Goal: Task Accomplishment & Management: Complete application form

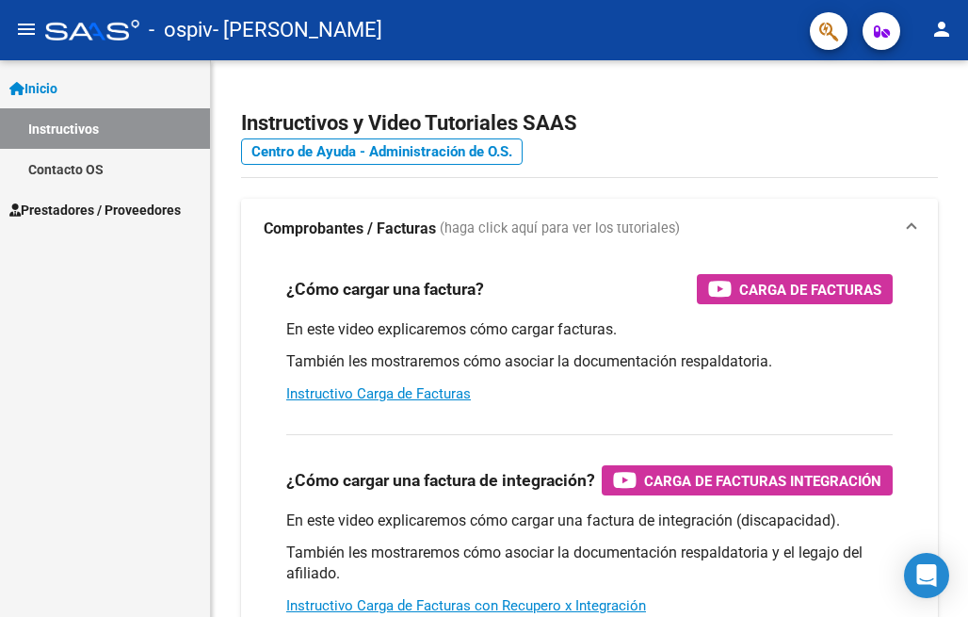
click at [114, 207] on span "Prestadores / Proveedores" at bounding box center [94, 210] width 171 height 21
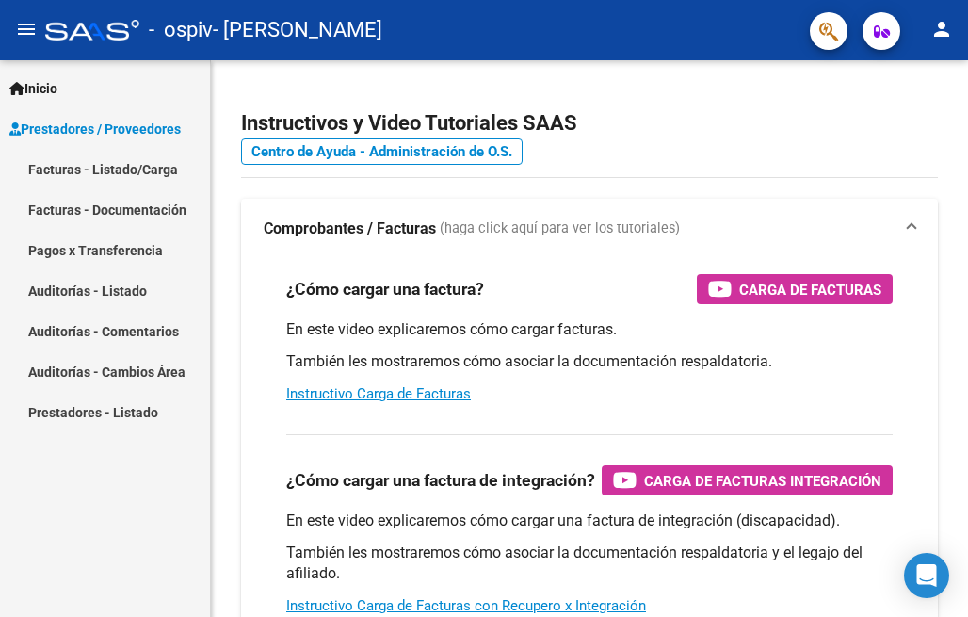
click at [160, 169] on link "Facturas - Listado/Carga" at bounding box center [105, 169] width 210 height 41
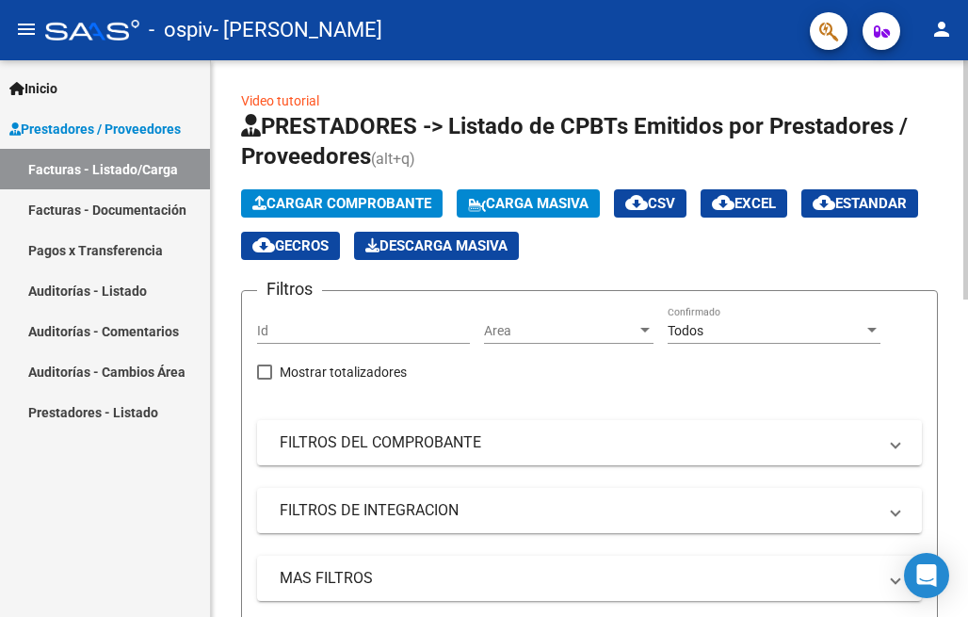
click at [396, 197] on span "Cargar Comprobante" at bounding box center [341, 203] width 179 height 17
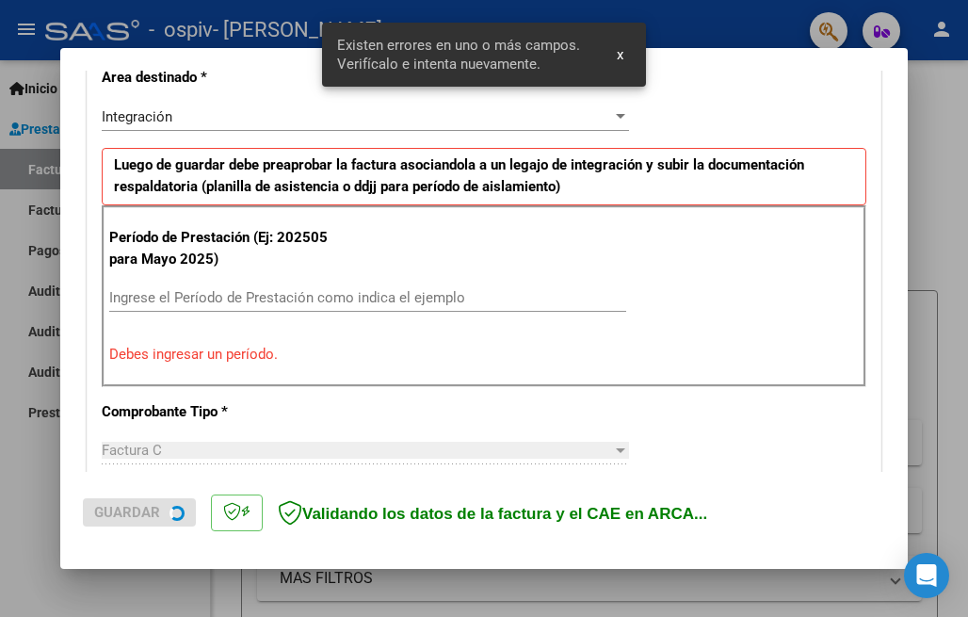
scroll to position [453, 0]
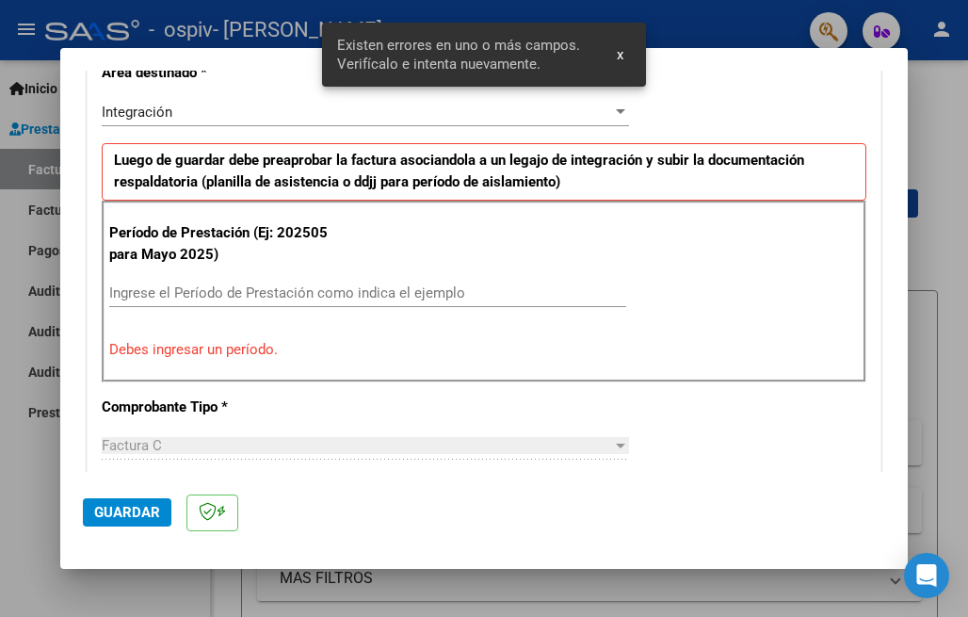
click at [212, 286] on input "Ingrese el Período de Prestación como indica el ejemplo" at bounding box center [367, 292] width 517 height 17
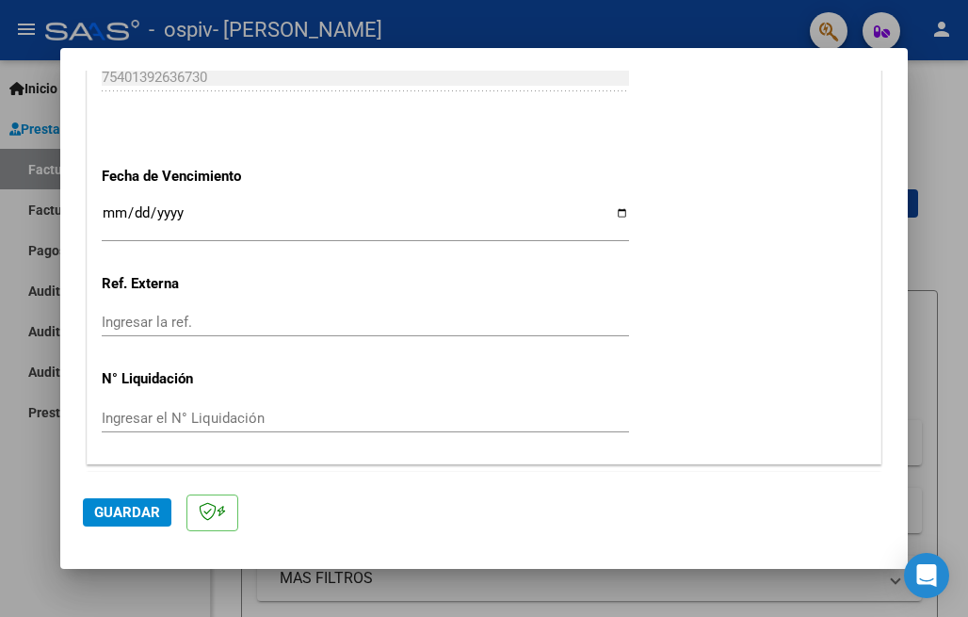
scroll to position [1310, 0]
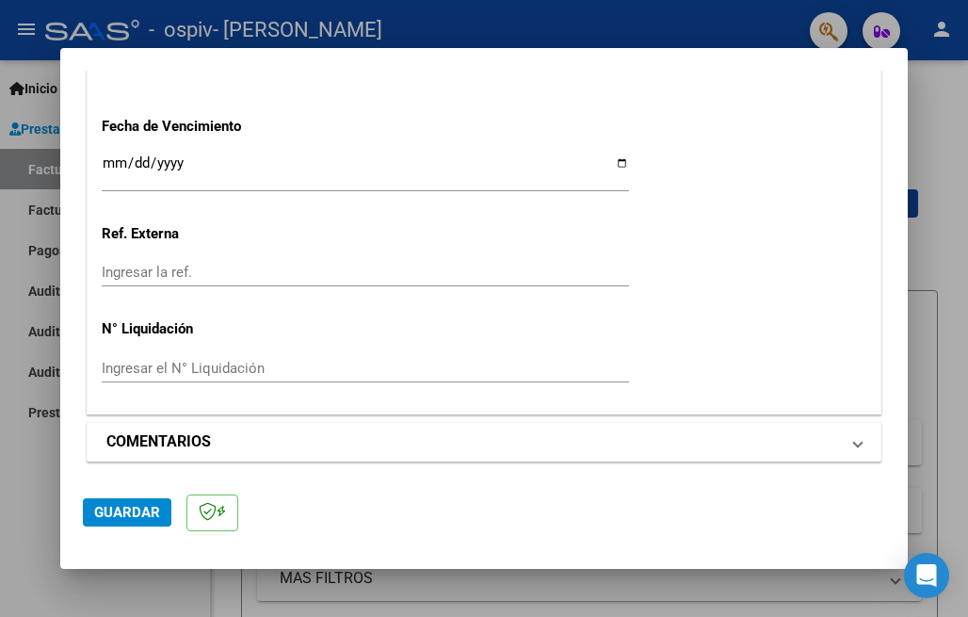
type input "202509"
click at [277, 436] on mat-panel-title "COMENTARIOS" at bounding box center [472, 441] width 733 height 23
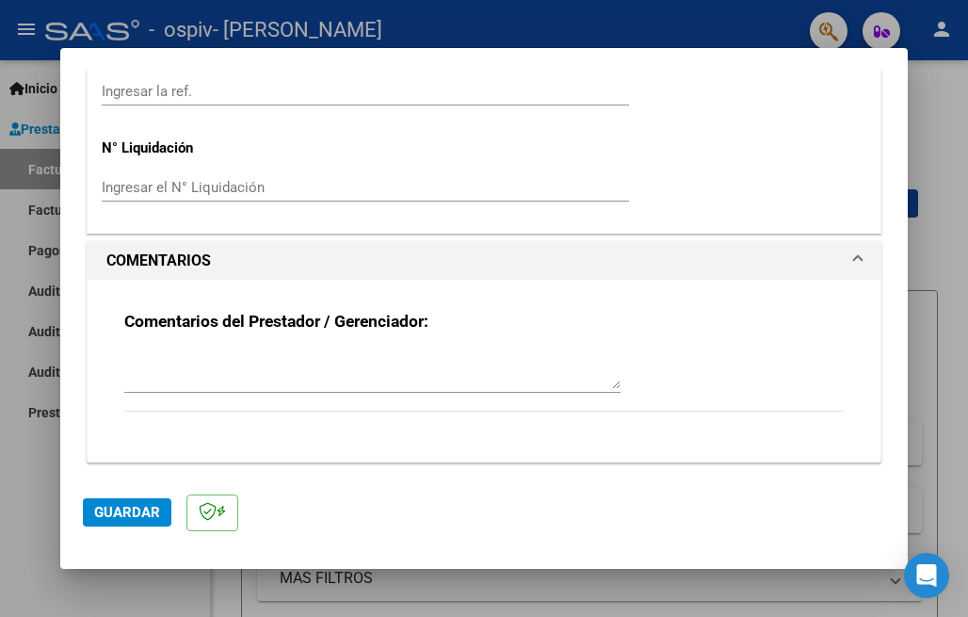
scroll to position [1492, 0]
click at [121, 515] on span "Guardar" at bounding box center [127, 512] width 66 height 17
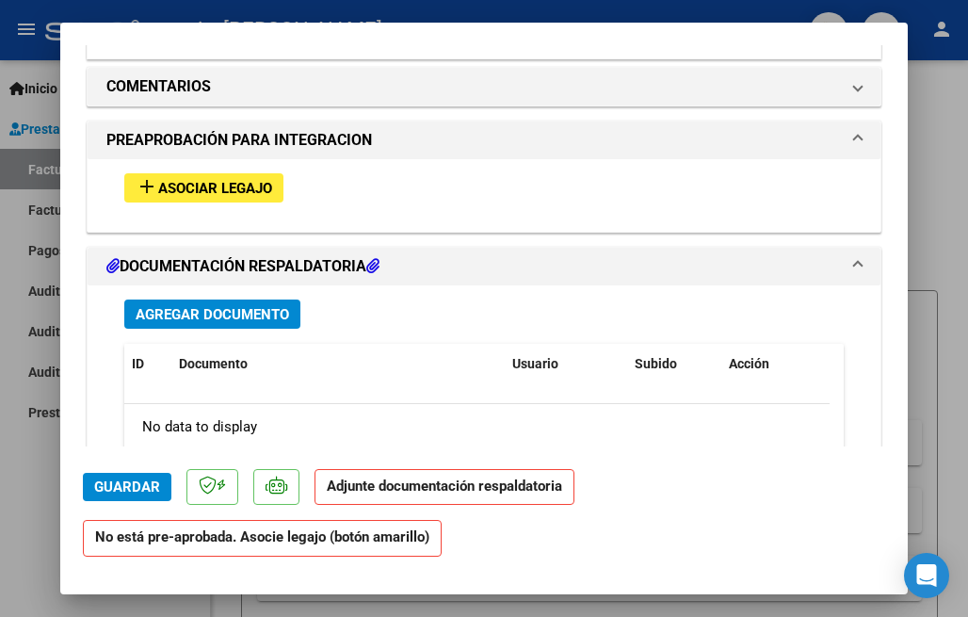
scroll to position [1620, 0]
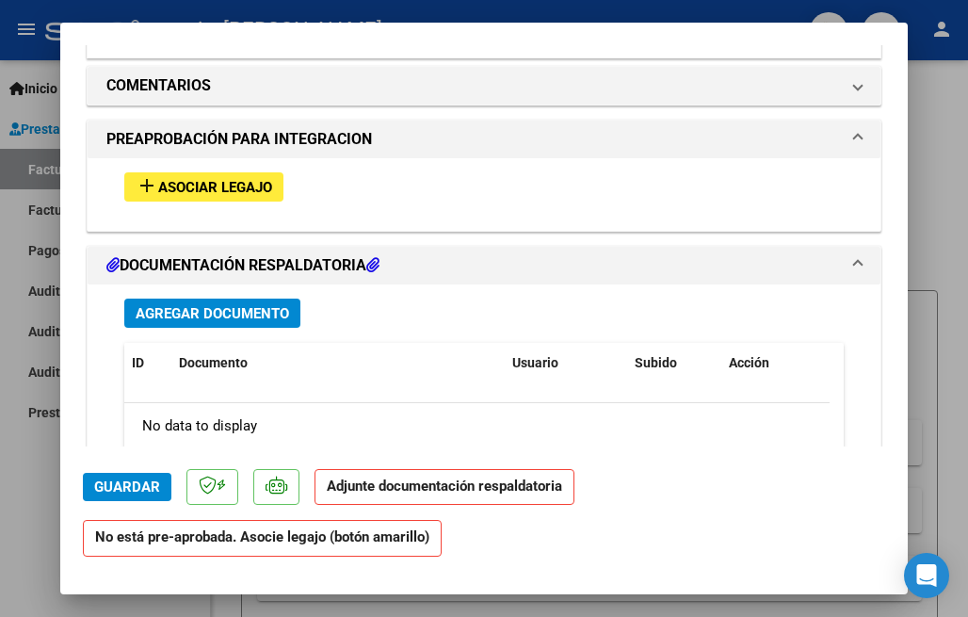
click at [267, 179] on span "Asociar Legajo" at bounding box center [215, 187] width 114 height 17
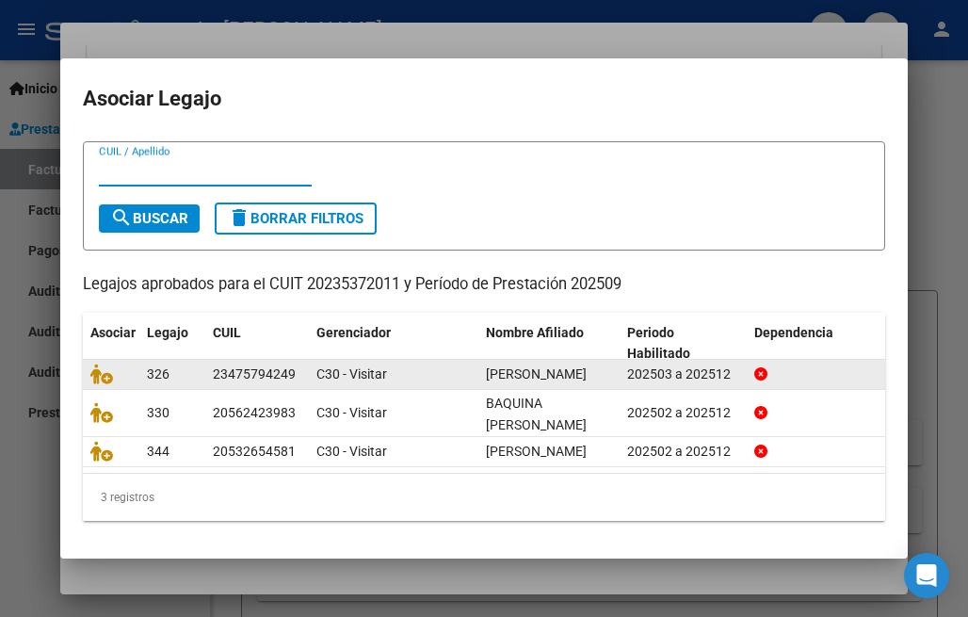
scroll to position [88, 0]
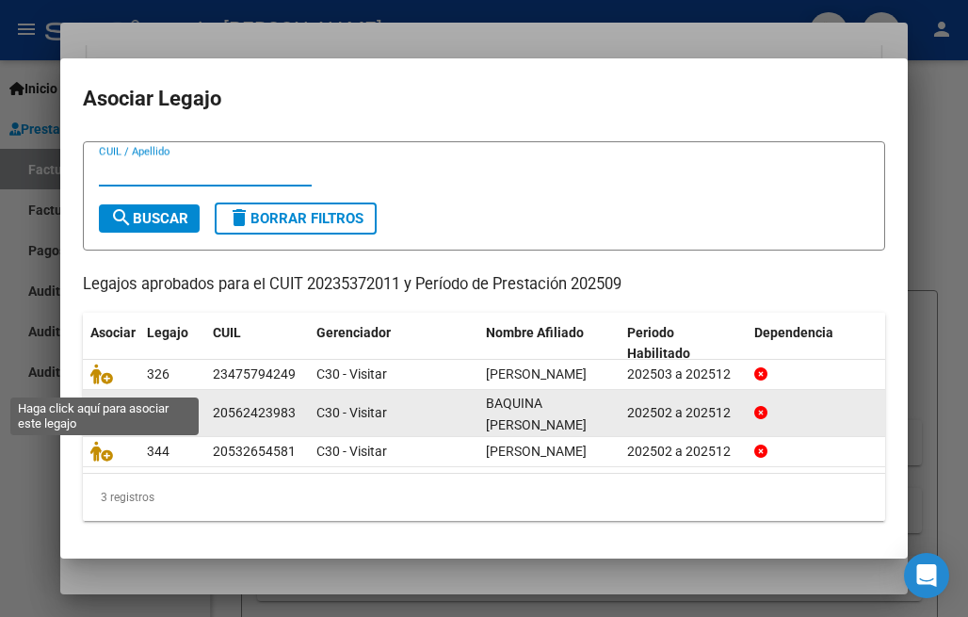
click at [99, 402] on icon at bounding box center [101, 412] width 23 height 21
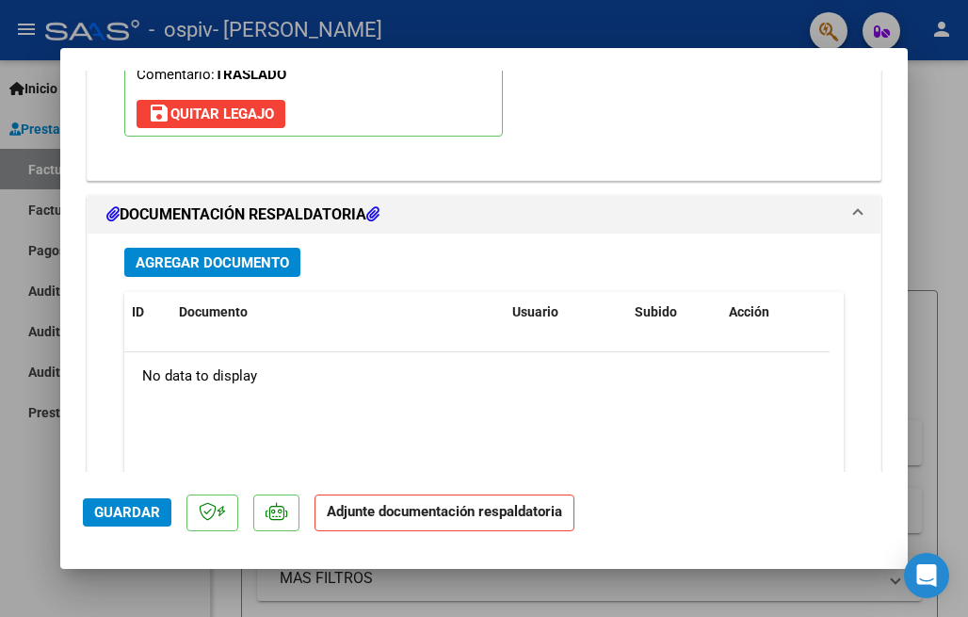
scroll to position [2014, 0]
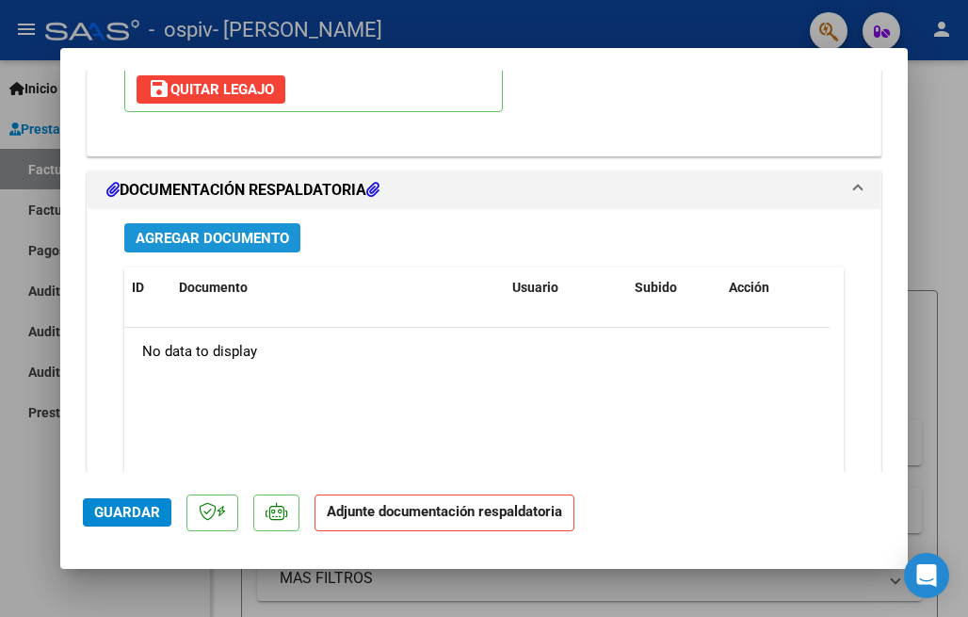
click at [252, 237] on span "Agregar Documento" at bounding box center [213, 238] width 154 height 17
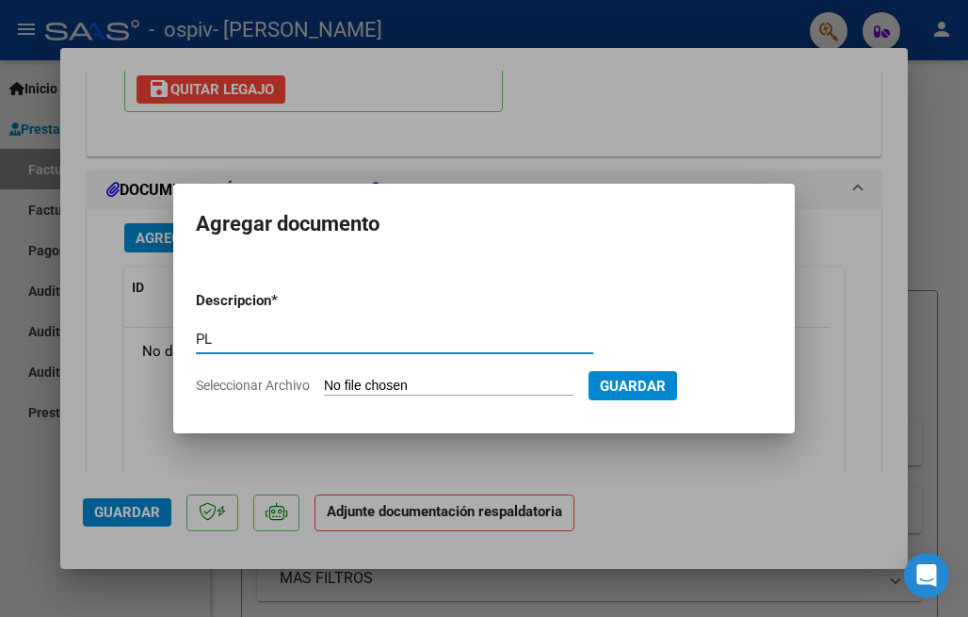
type input "P"
type input "FACTURA"
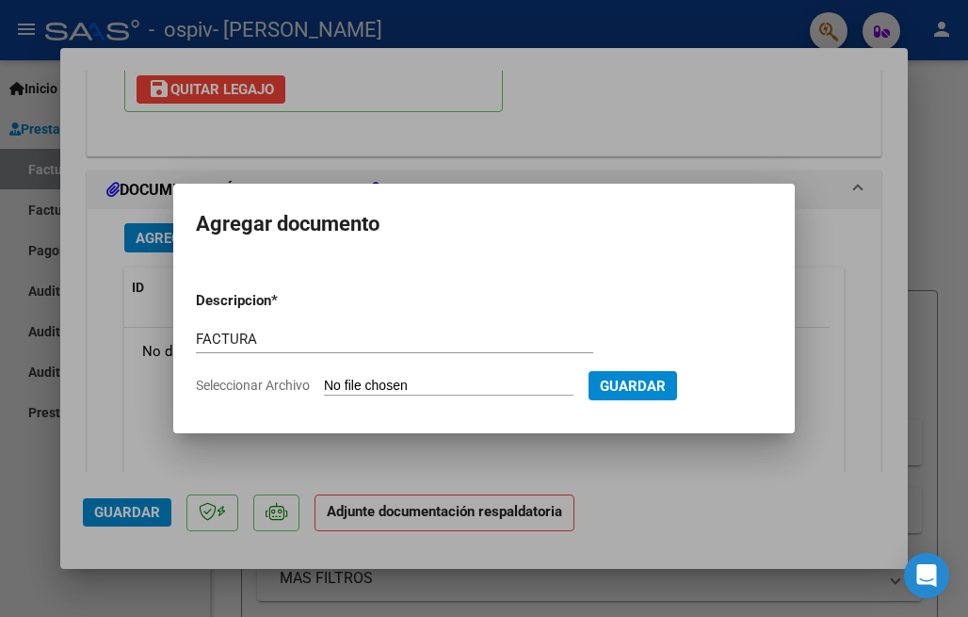
click at [467, 384] on input "Seleccionar Archivo" at bounding box center [449, 387] width 250 height 18
type input "C:\fakepath\20235372011_011_00004_00026087.pdf"
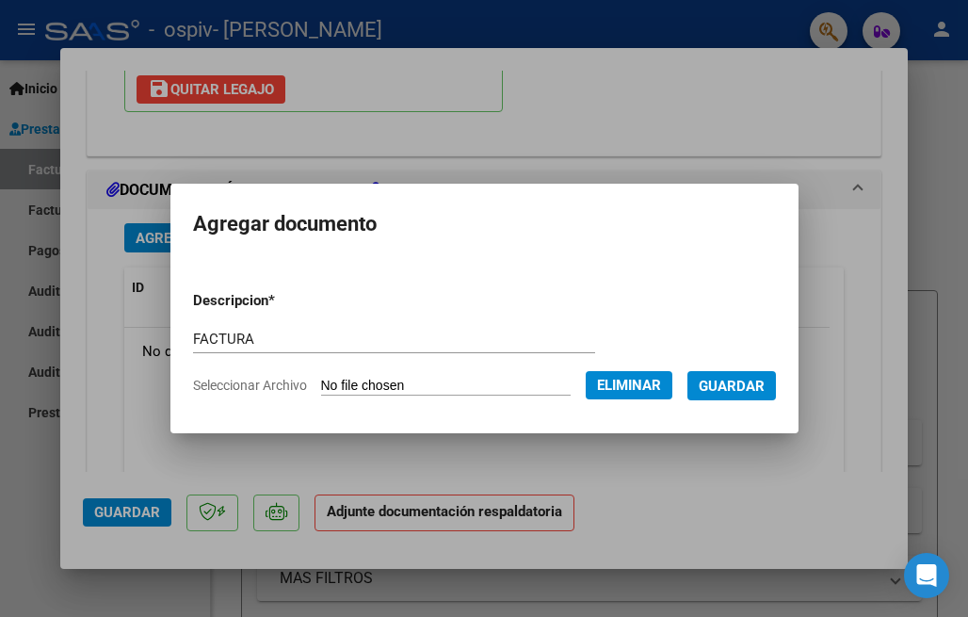
click at [750, 390] on span "Guardar" at bounding box center [732, 386] width 66 height 17
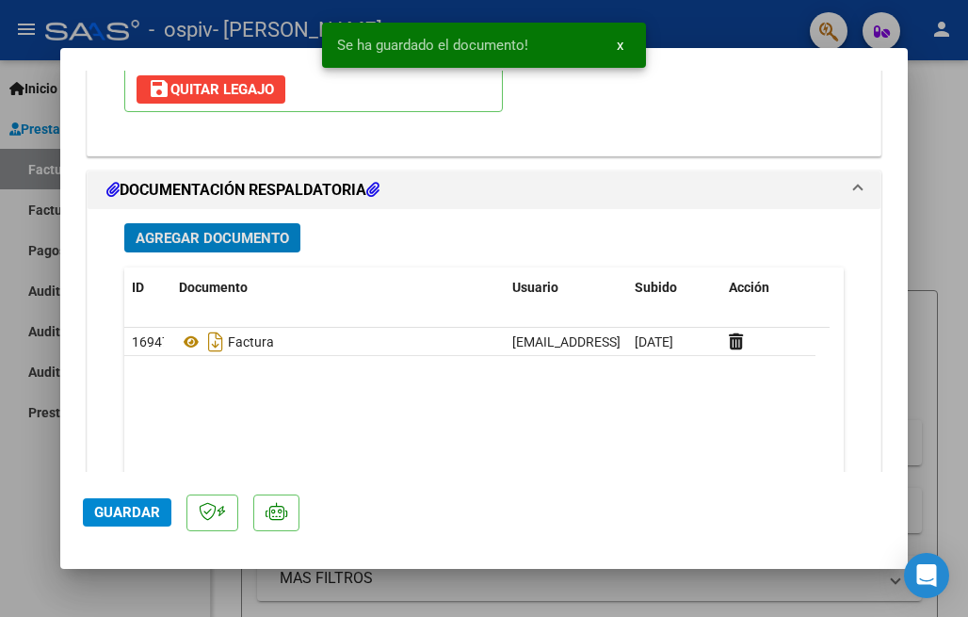
click at [226, 239] on span "Agregar Documento" at bounding box center [213, 238] width 154 height 17
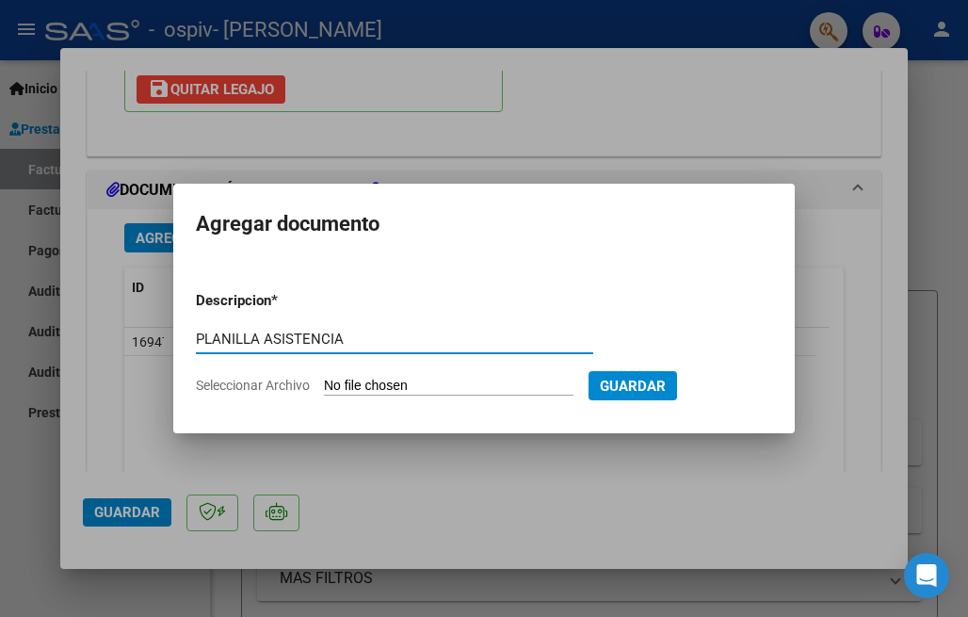
type input "PLANILLA ASISTENCIA"
click at [390, 379] on input "Seleccionar Archivo" at bounding box center [449, 387] width 250 height 18
type input "C:\fakepath\Baquina.pdf"
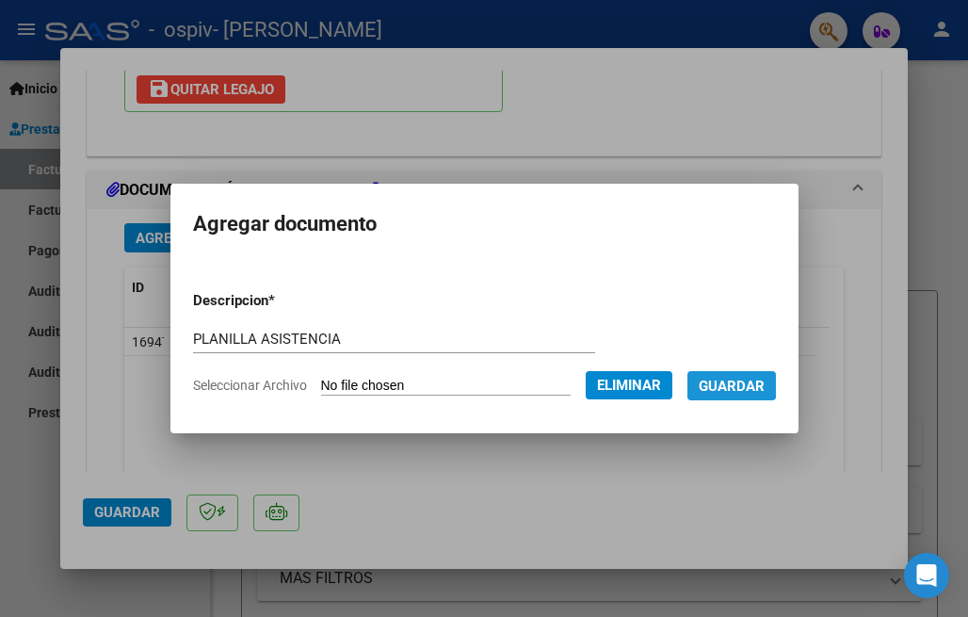
click at [736, 383] on span "Guardar" at bounding box center [732, 386] width 66 height 17
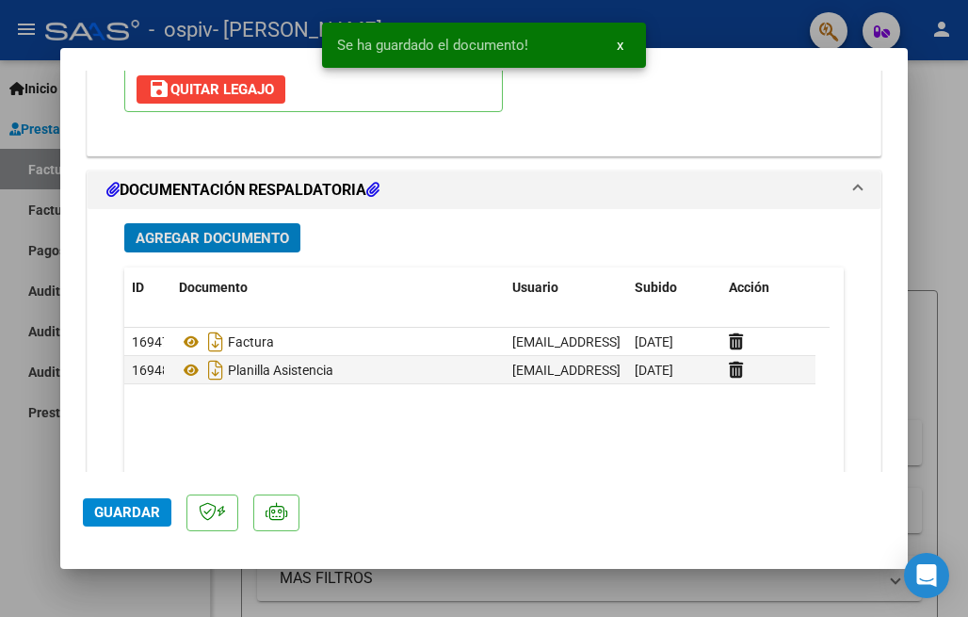
click at [238, 235] on span "Agregar Documento" at bounding box center [213, 238] width 154 height 17
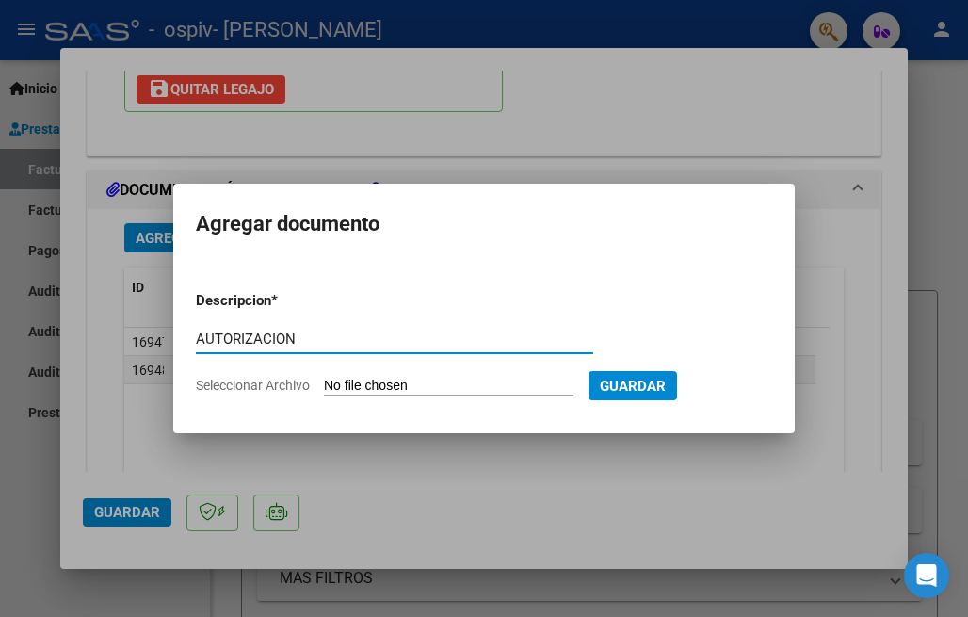
type input "AUTORIZACION"
click at [447, 390] on input "Seleccionar Archivo" at bounding box center [449, 387] width 250 height 18
type input "C:\fakepath\BAQUINA TADEO TRASLADO TERAPIAS 2025.pdf"
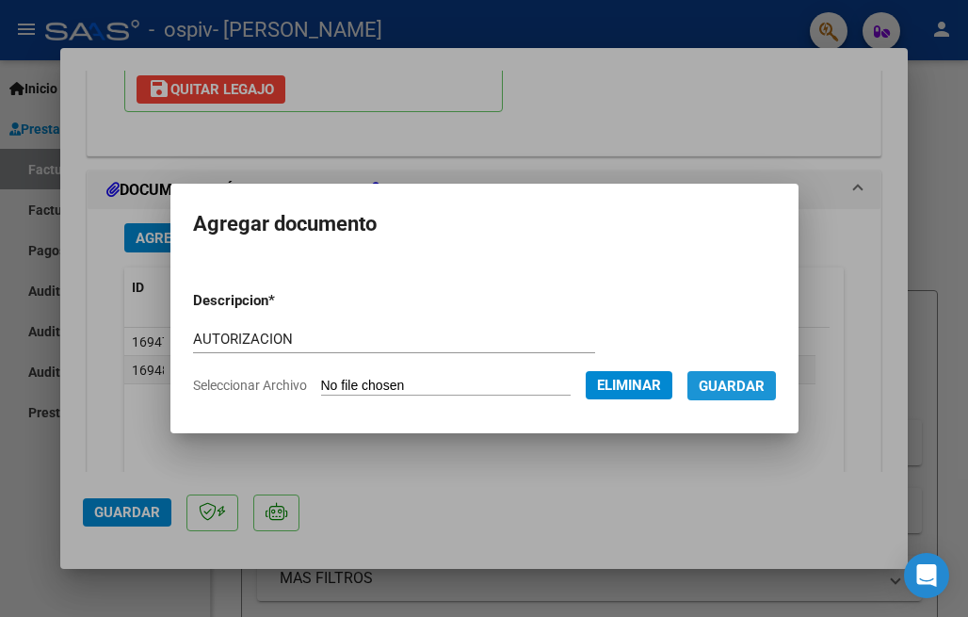
click at [733, 386] on span "Guardar" at bounding box center [732, 386] width 66 height 17
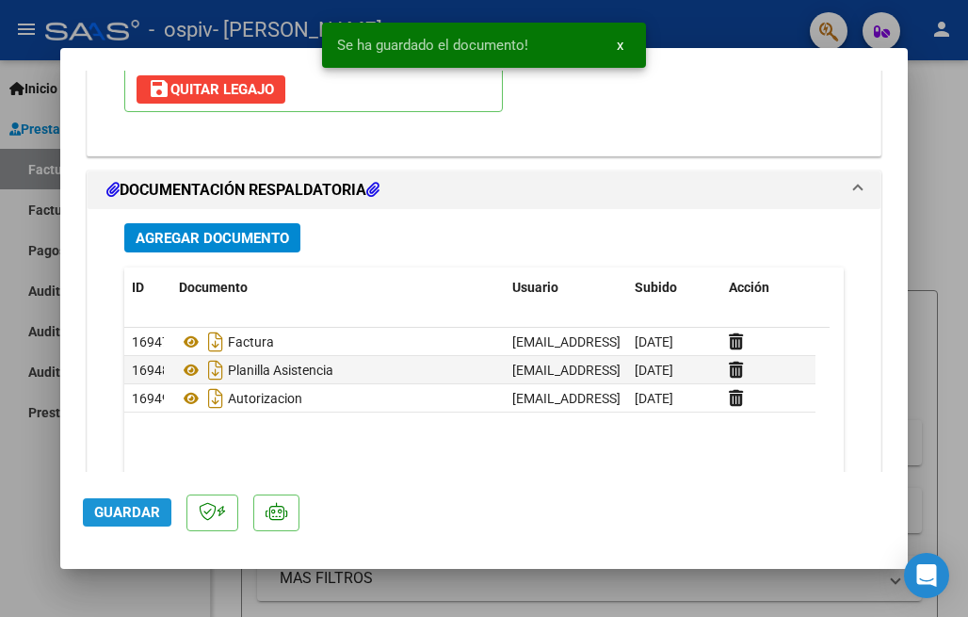
click at [137, 508] on span "Guardar" at bounding box center [127, 512] width 66 height 17
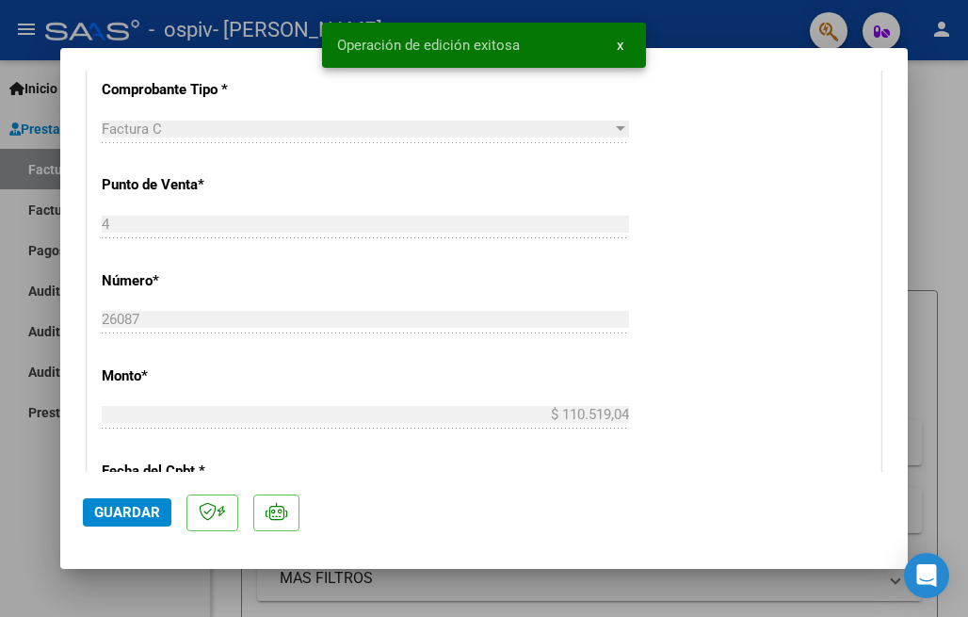
scroll to position [0, 0]
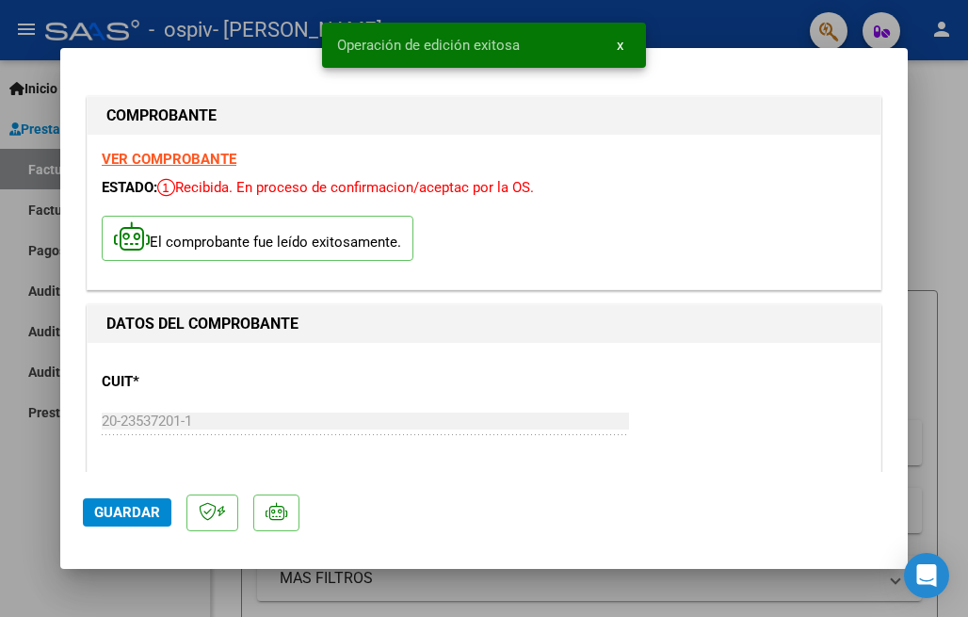
click at [134, 518] on span "Guardar" at bounding box center [127, 512] width 66 height 17
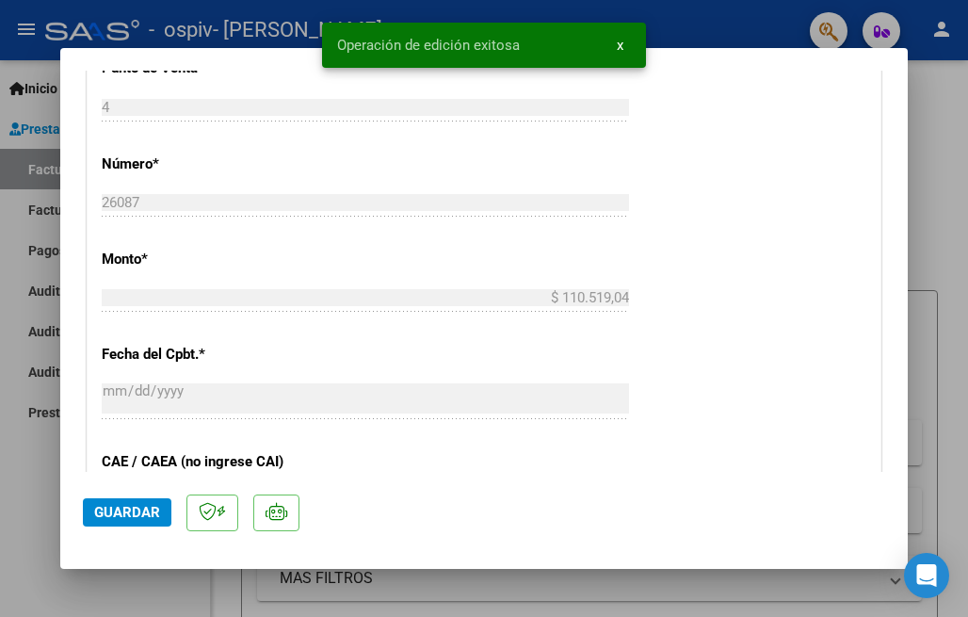
scroll to position [1660, 0]
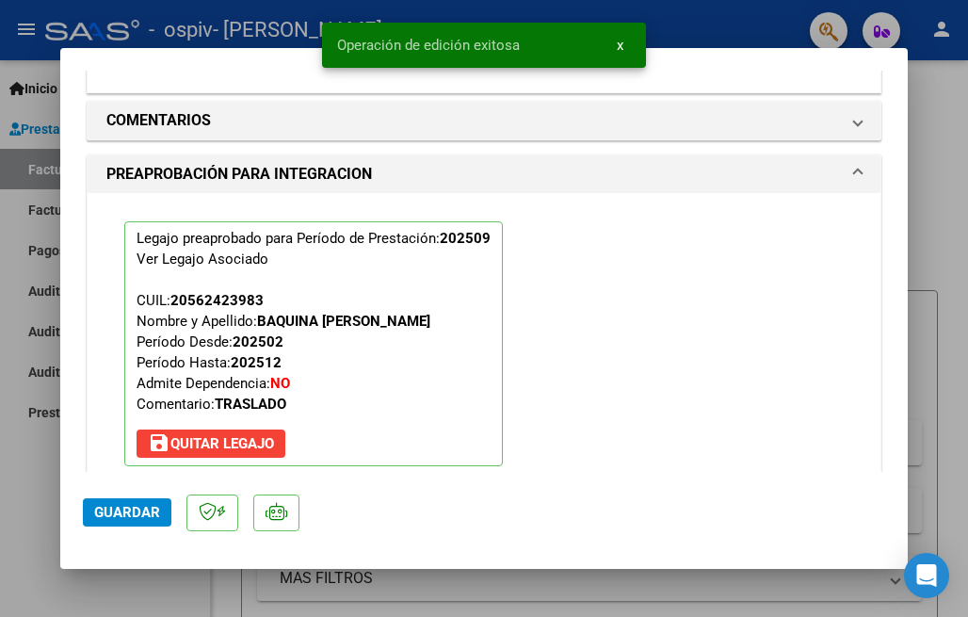
click at [611, 588] on div at bounding box center [484, 308] width 968 height 617
type input "$ 0,00"
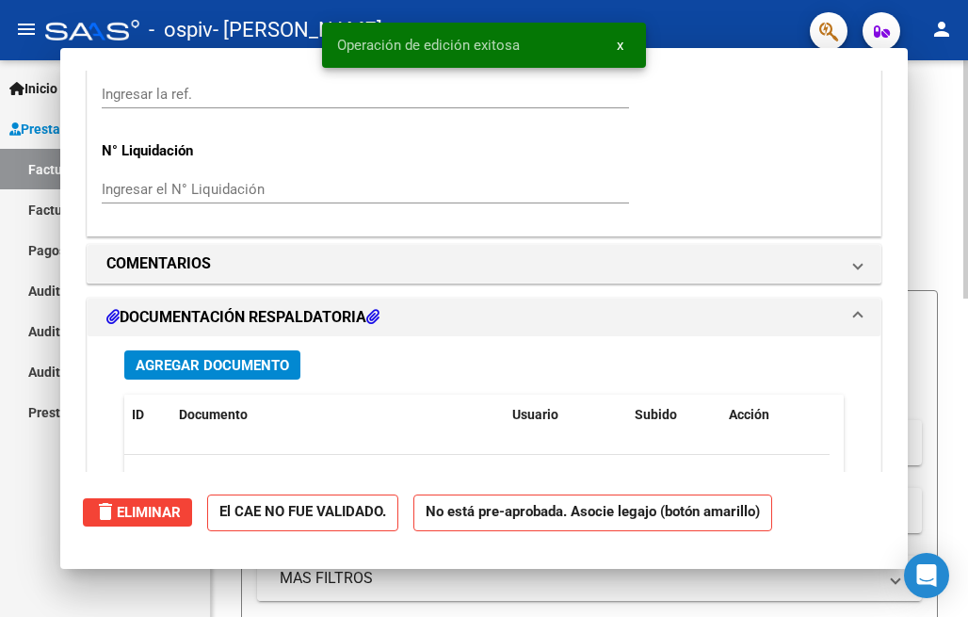
scroll to position [1603, 0]
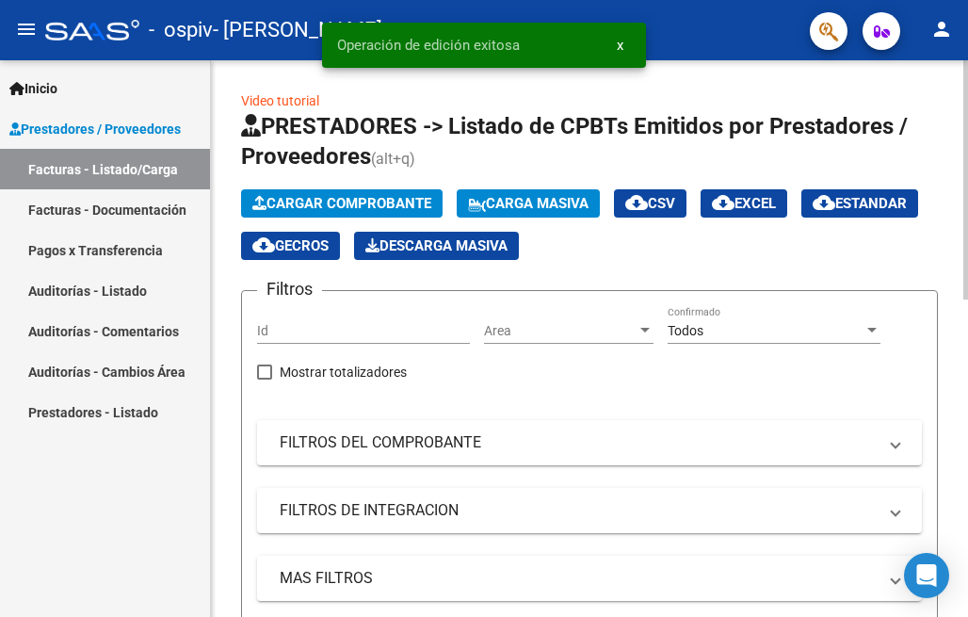
click at [339, 193] on button "Cargar Comprobante" at bounding box center [342, 203] width 202 height 28
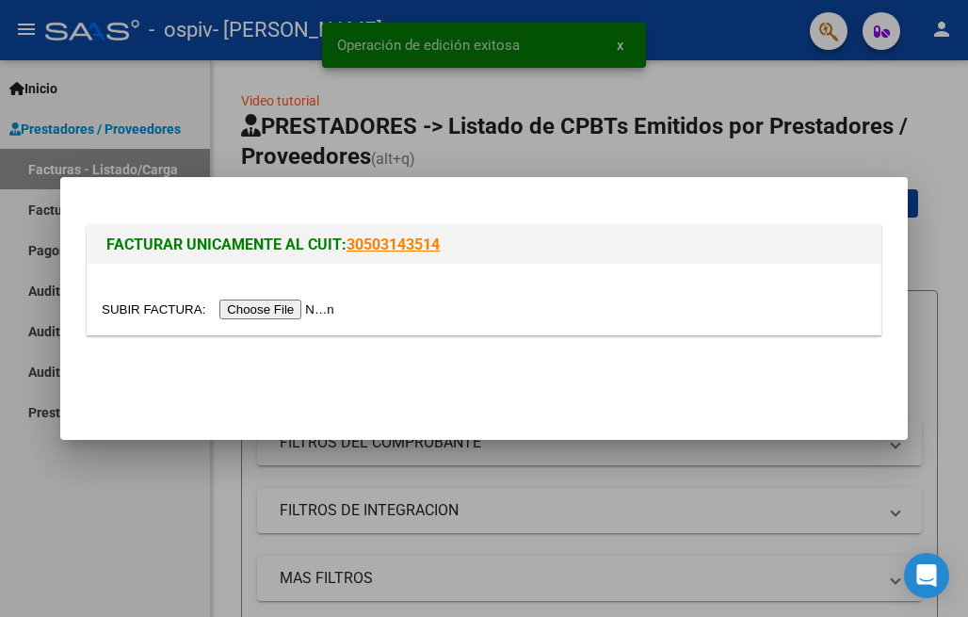
click at [298, 310] on input "file" at bounding box center [221, 310] width 238 height 20
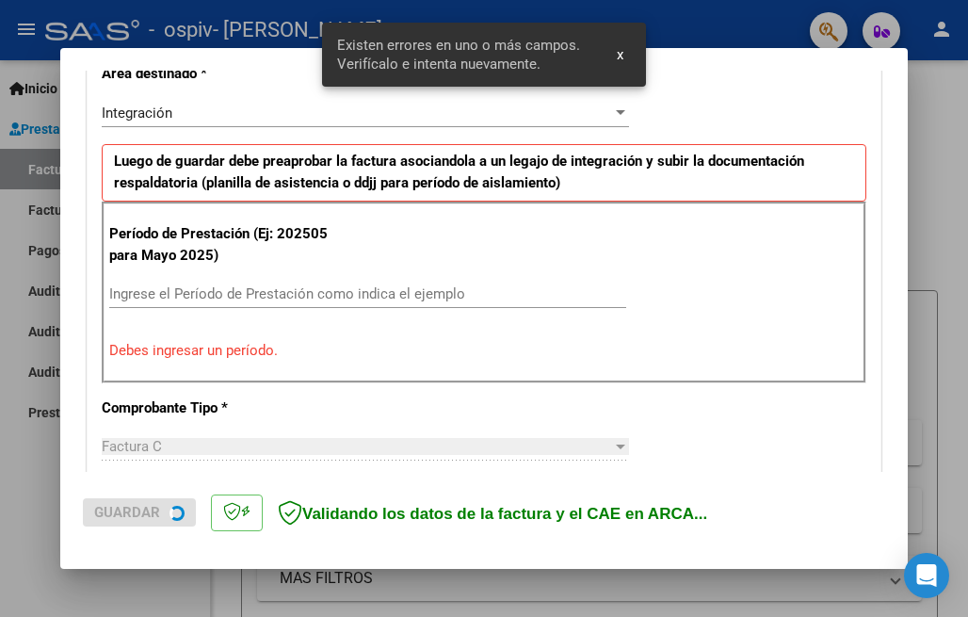
scroll to position [453, 0]
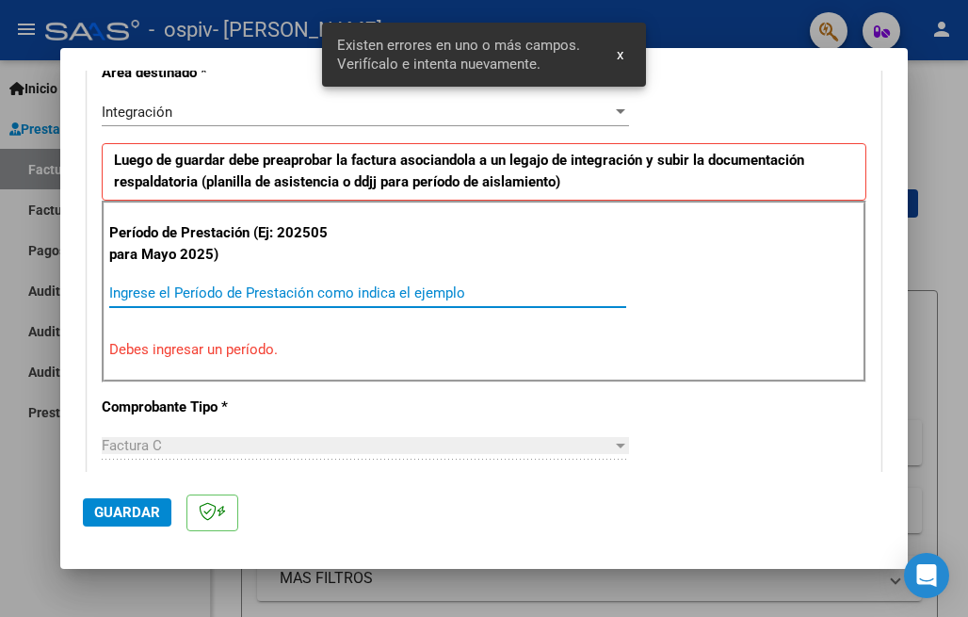
click at [234, 292] on input "Ingrese el Período de Prestación como indica el ejemplo" at bounding box center [367, 292] width 517 height 17
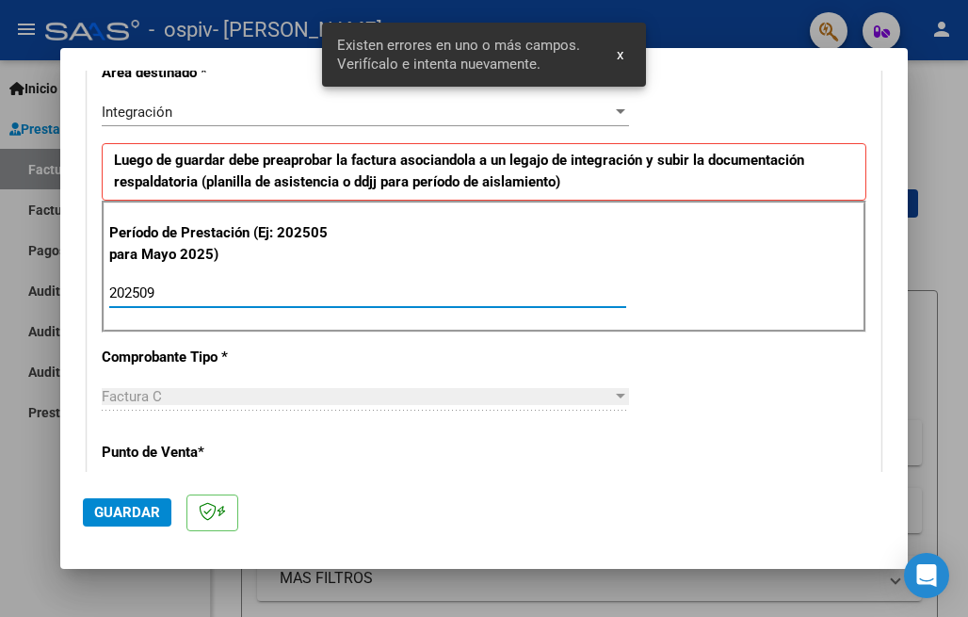
type input "202509"
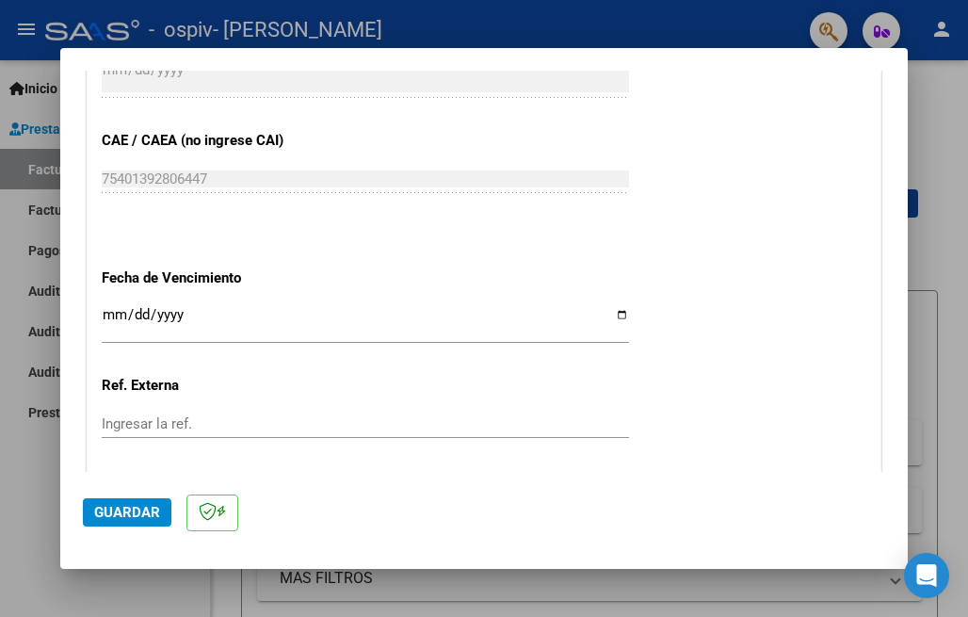
scroll to position [1310, 0]
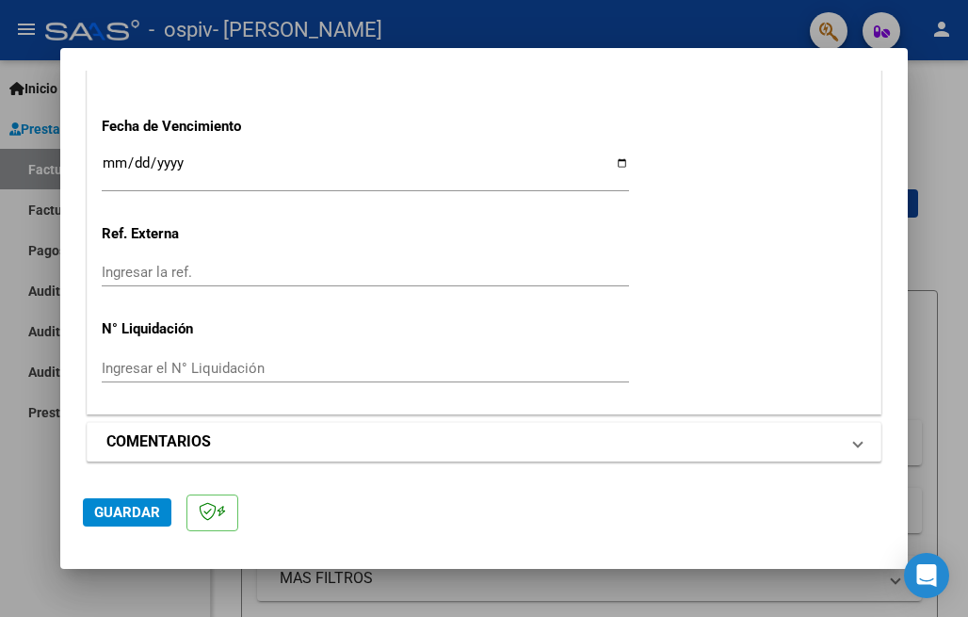
click at [272, 444] on mat-panel-title "COMENTARIOS" at bounding box center [472, 441] width 733 height 23
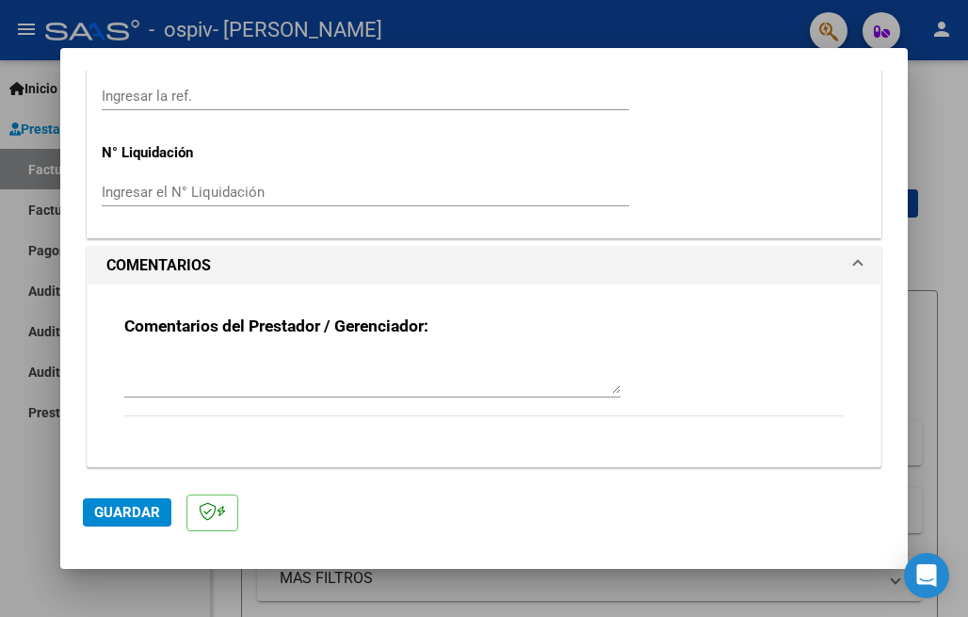
scroll to position [1492, 0]
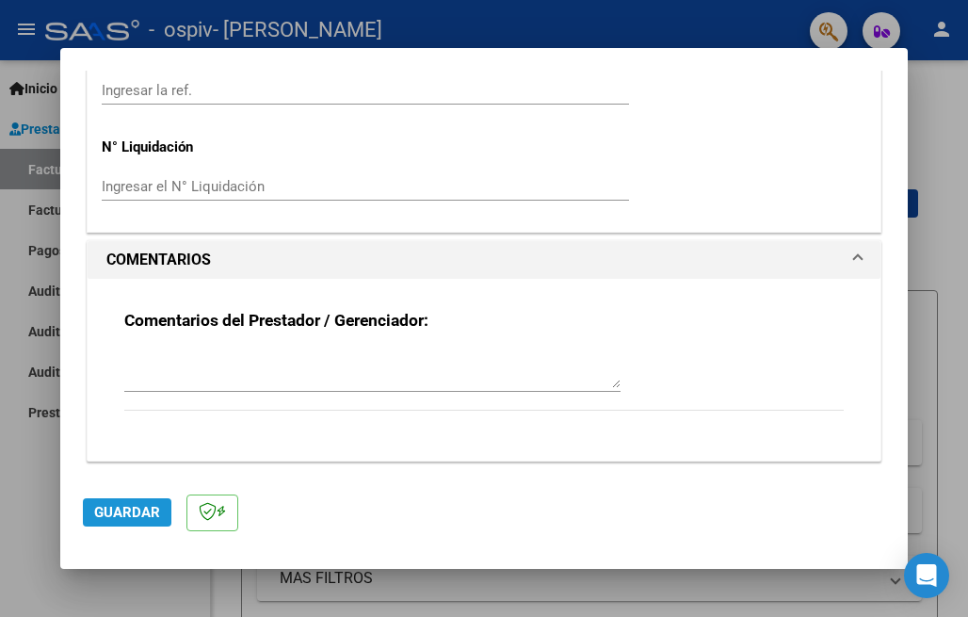
click at [137, 520] on span "Guardar" at bounding box center [127, 512] width 66 height 17
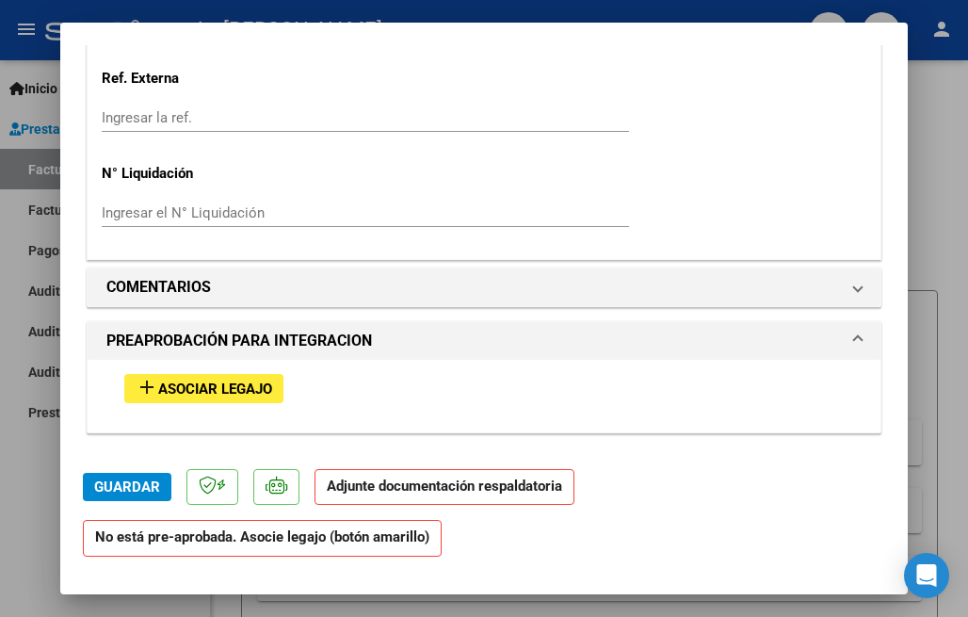
scroll to position [1433, 0]
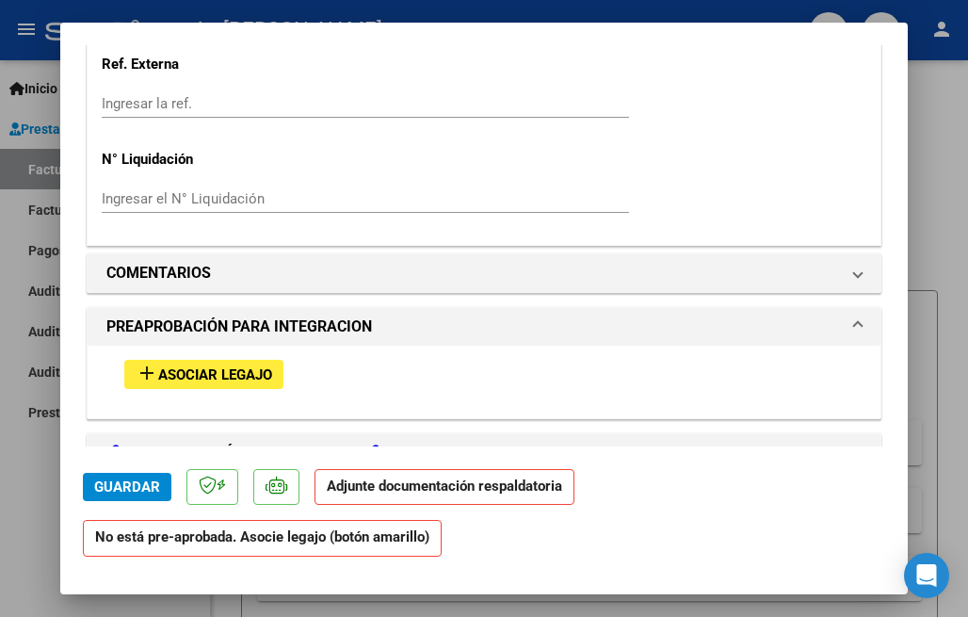
click at [199, 368] on span "Asociar Legajo" at bounding box center [215, 374] width 114 height 17
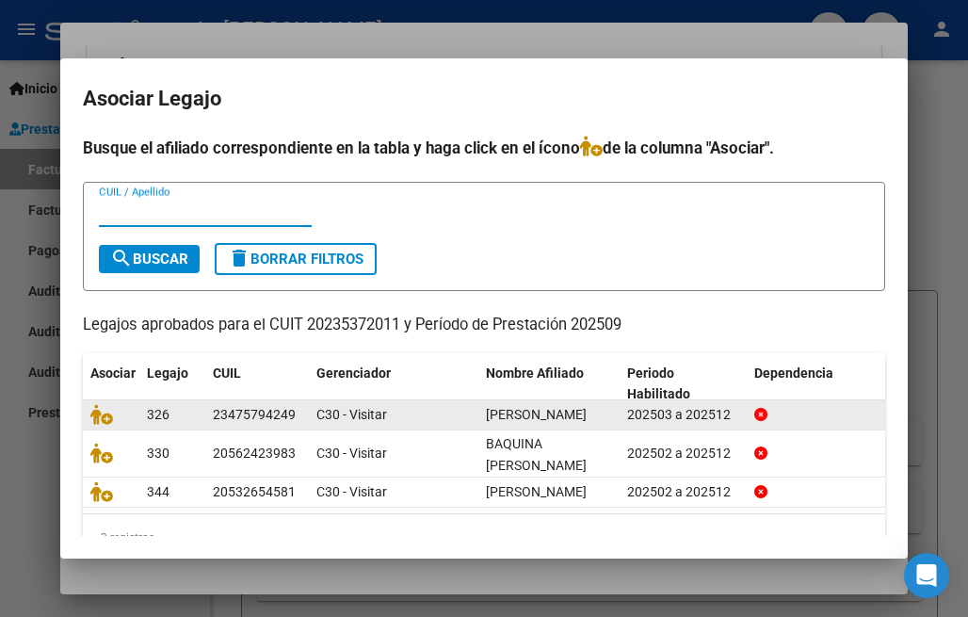
scroll to position [3, 0]
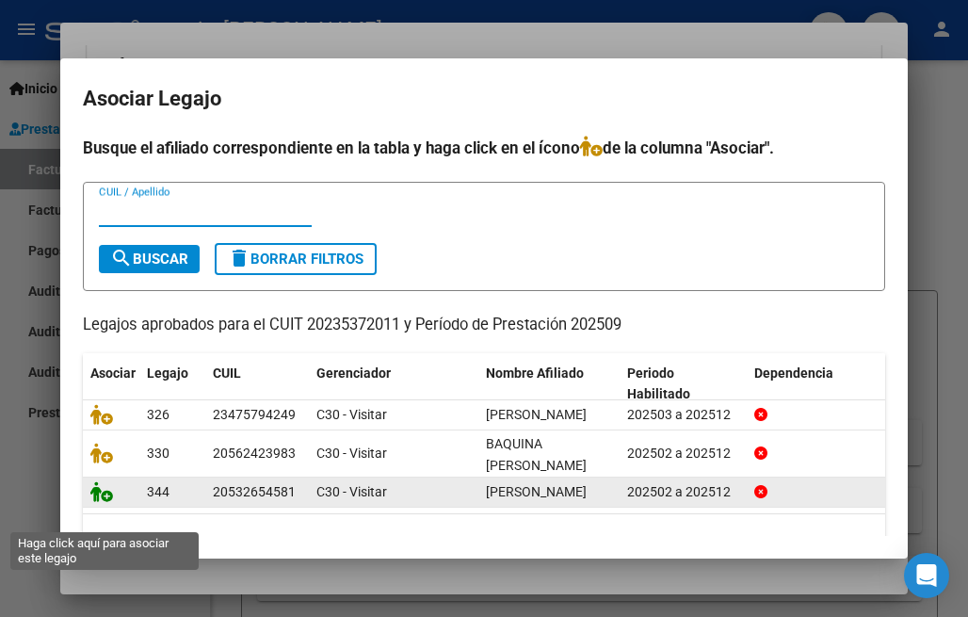
click at [94, 502] on icon at bounding box center [101, 491] width 23 height 21
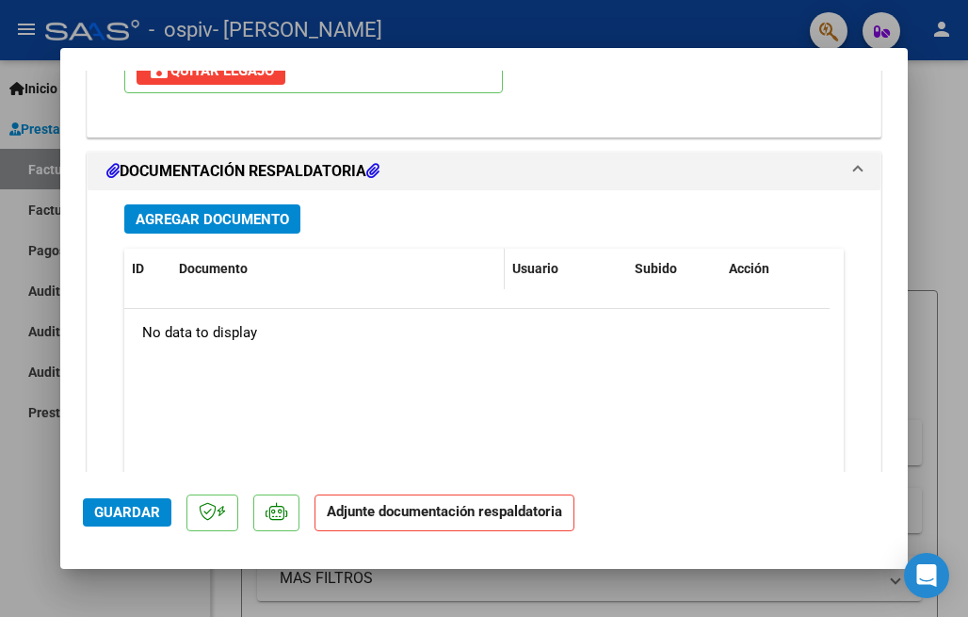
scroll to position [2042, 0]
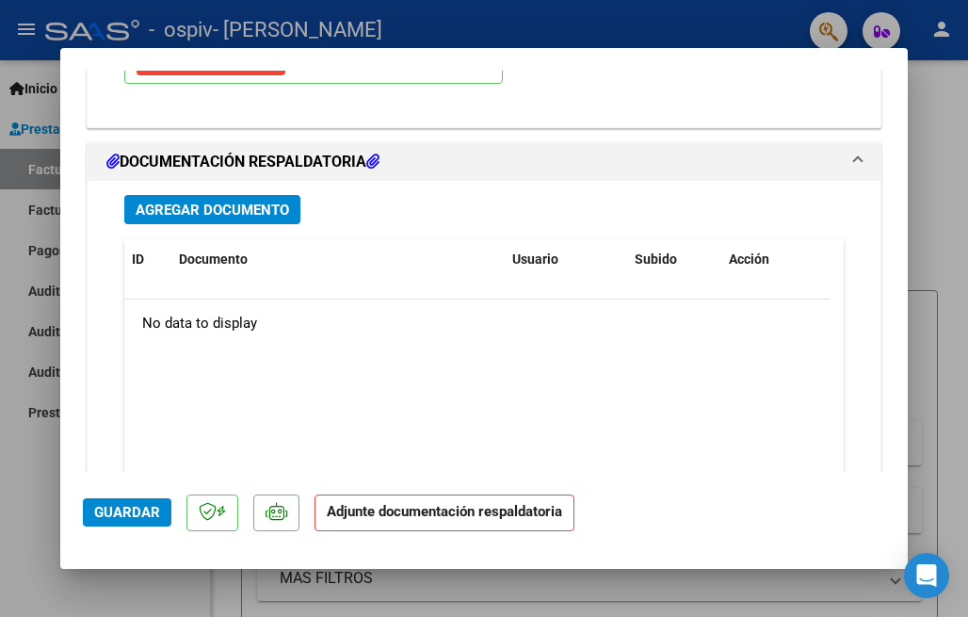
click at [222, 203] on span "Agregar Documento" at bounding box center [213, 210] width 154 height 17
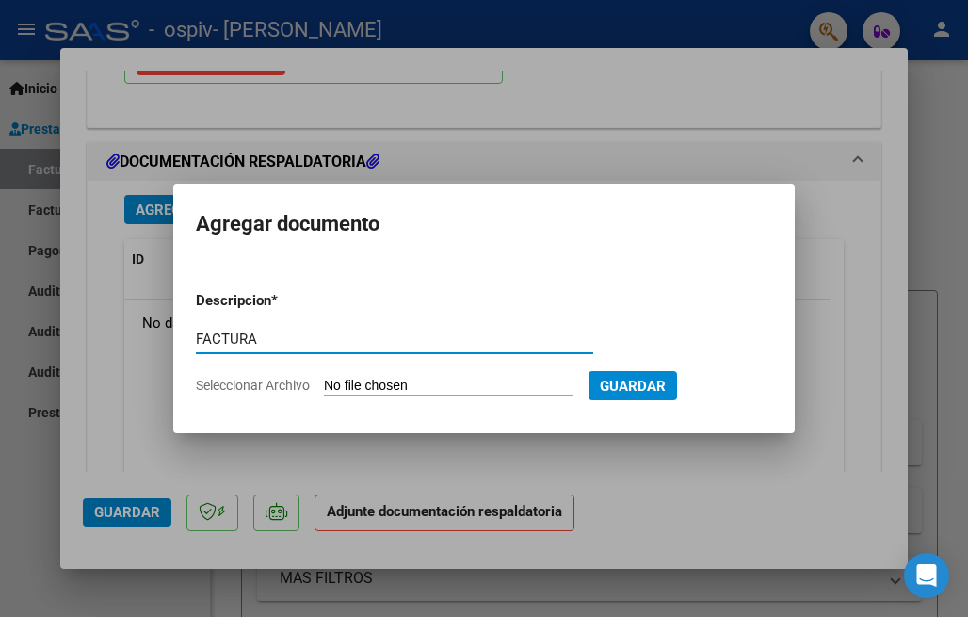
type input "FACTURA"
click at [477, 378] on input "Seleccionar Archivo" at bounding box center [449, 387] width 250 height 18
type input "C:\fakepath\20235372011_011_00004_00026088.pdf"
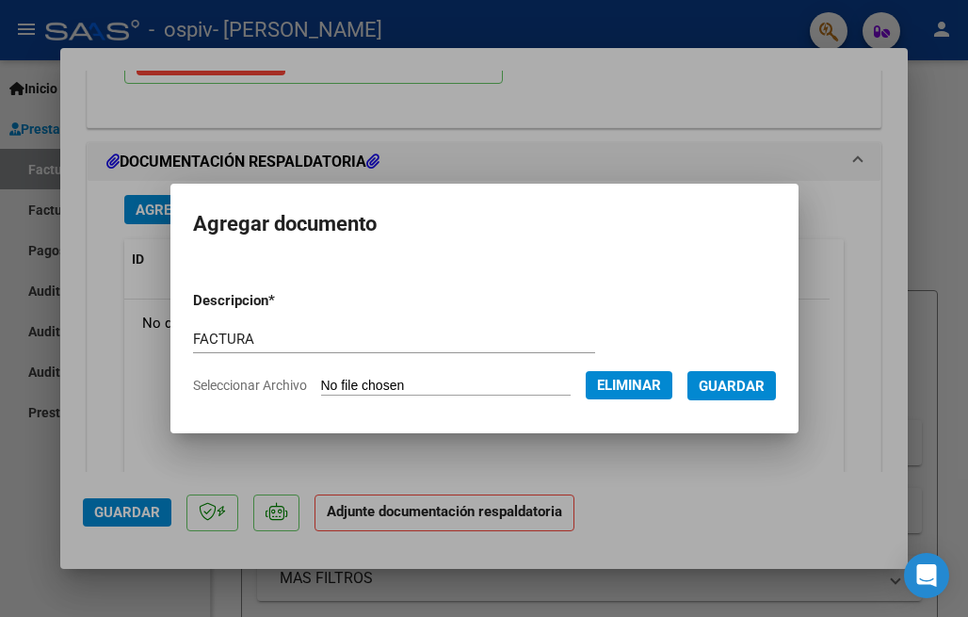
click at [755, 382] on span "Guardar" at bounding box center [732, 386] width 66 height 17
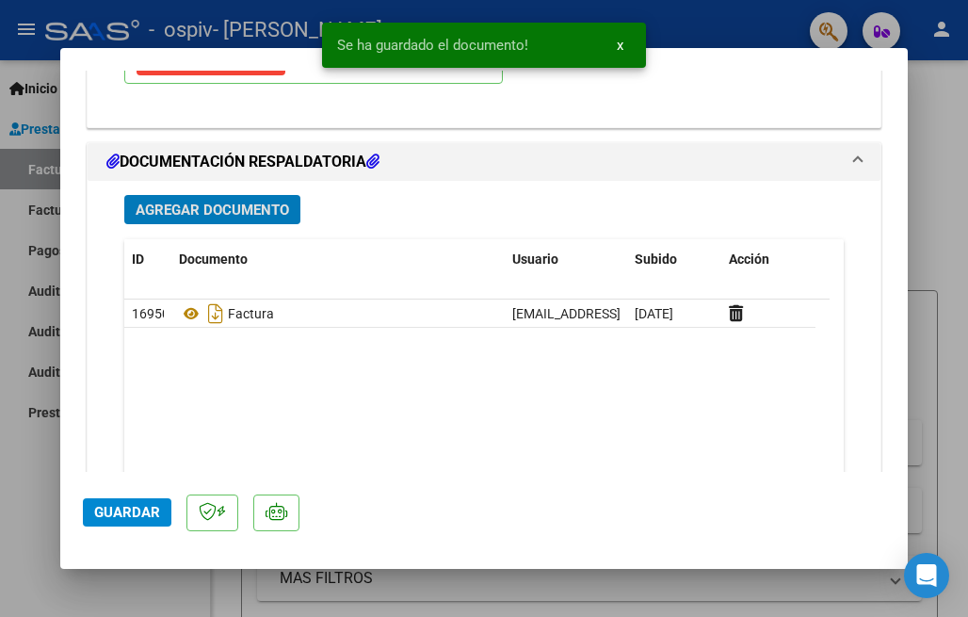
click at [221, 220] on button "Agregar Documento" at bounding box center [212, 209] width 176 height 29
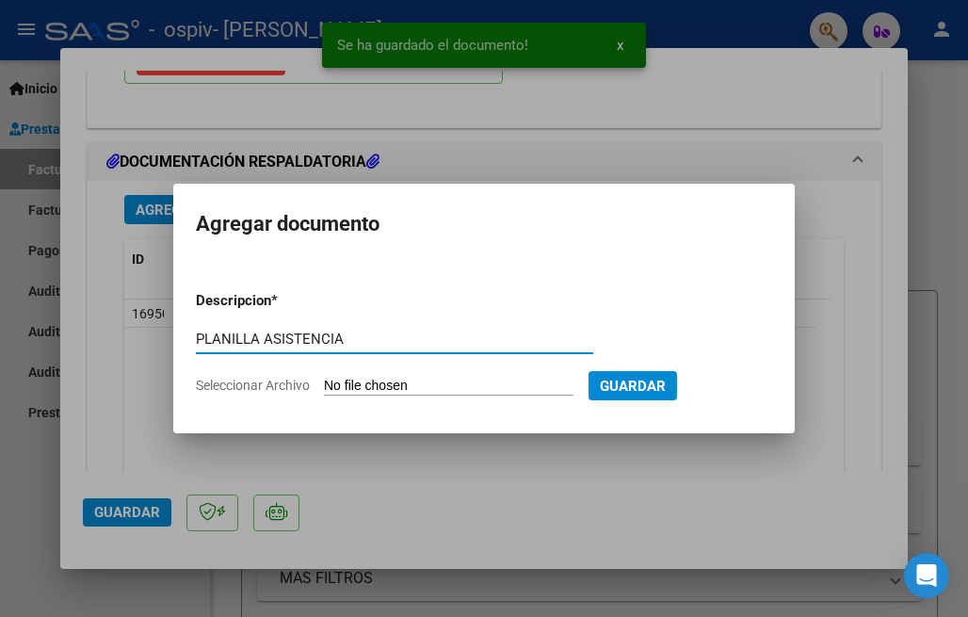
type input "PLANILLA ASISTENCIA"
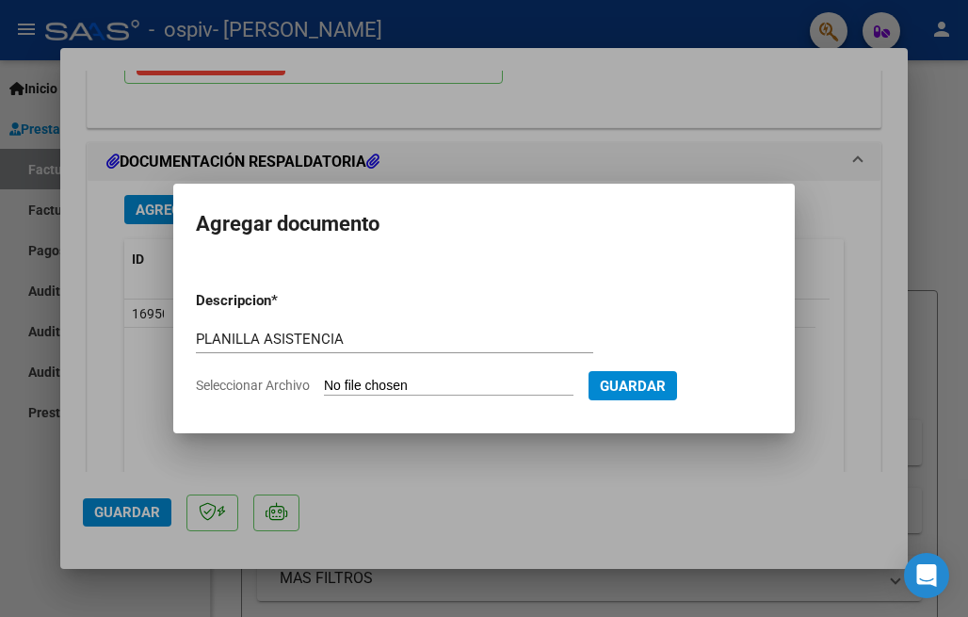
click at [439, 387] on input "Seleccionar Archivo" at bounding box center [449, 387] width 250 height 18
type input "C:\fakepath\[PERSON_NAME].pdf"
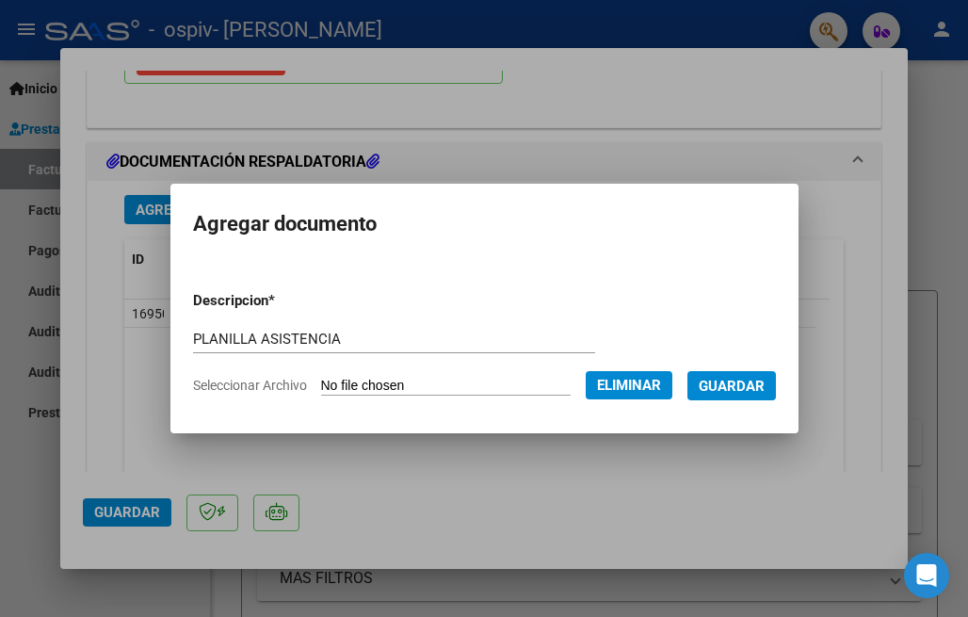
click at [765, 383] on span "Guardar" at bounding box center [732, 386] width 66 height 17
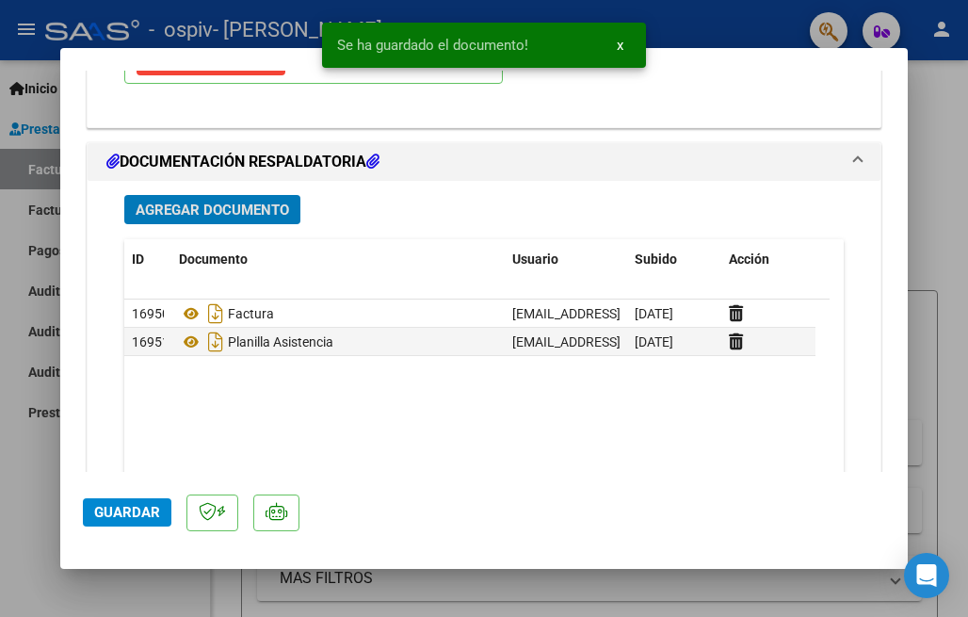
click at [208, 207] on span "Agregar Documento" at bounding box center [213, 210] width 154 height 17
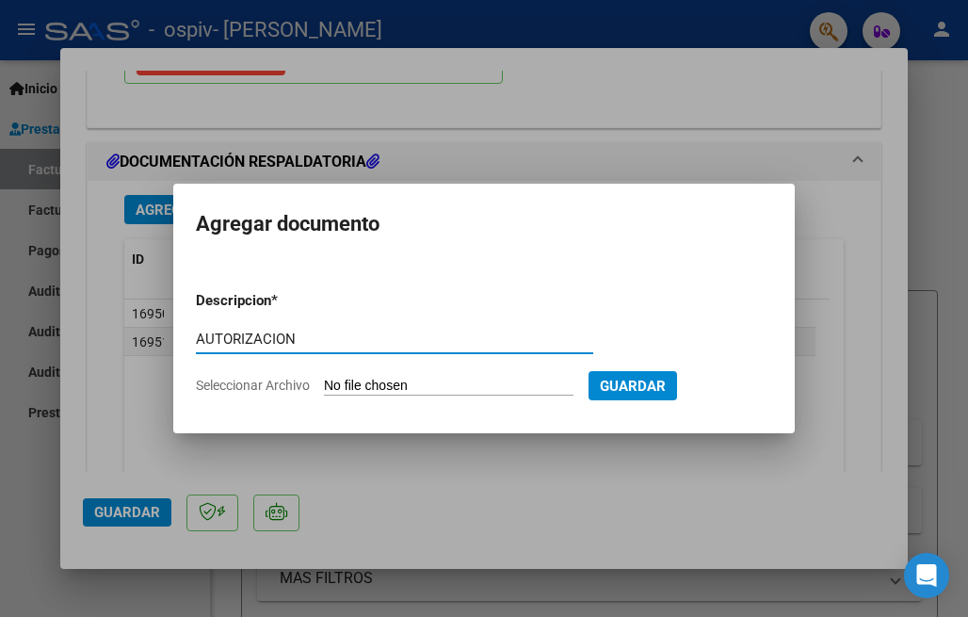
type input "AUTORIZACION"
click at [324, 378] on input "Seleccionar Archivo" at bounding box center [449, 387] width 250 height 18
type input "C:\fakepath\CALDERON JONAS TRASLADO 2025.pdf"
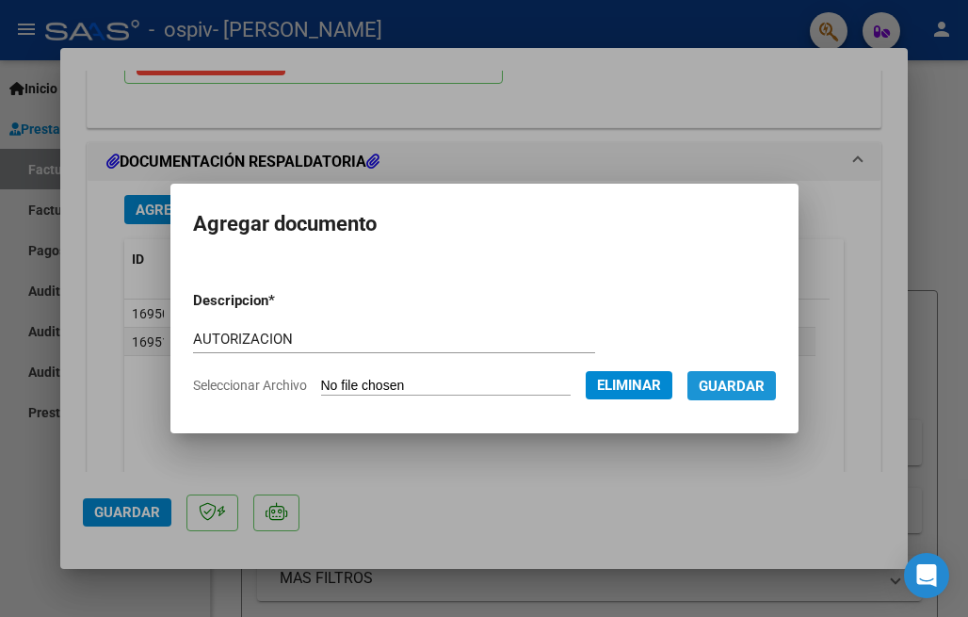
click at [751, 386] on span "Guardar" at bounding box center [732, 386] width 66 height 17
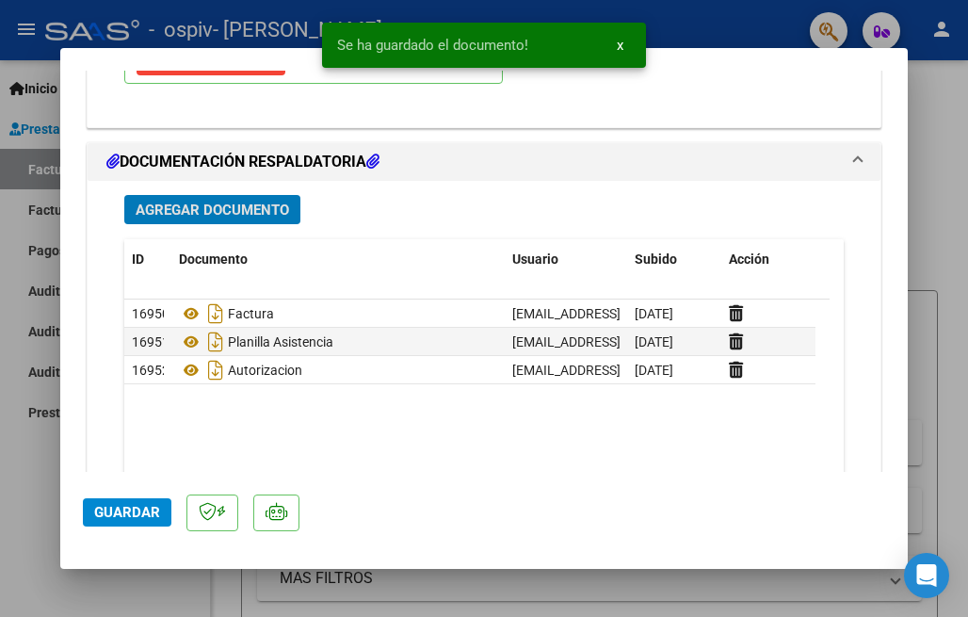
click at [122, 517] on span "Guardar" at bounding box center [127, 512] width 66 height 17
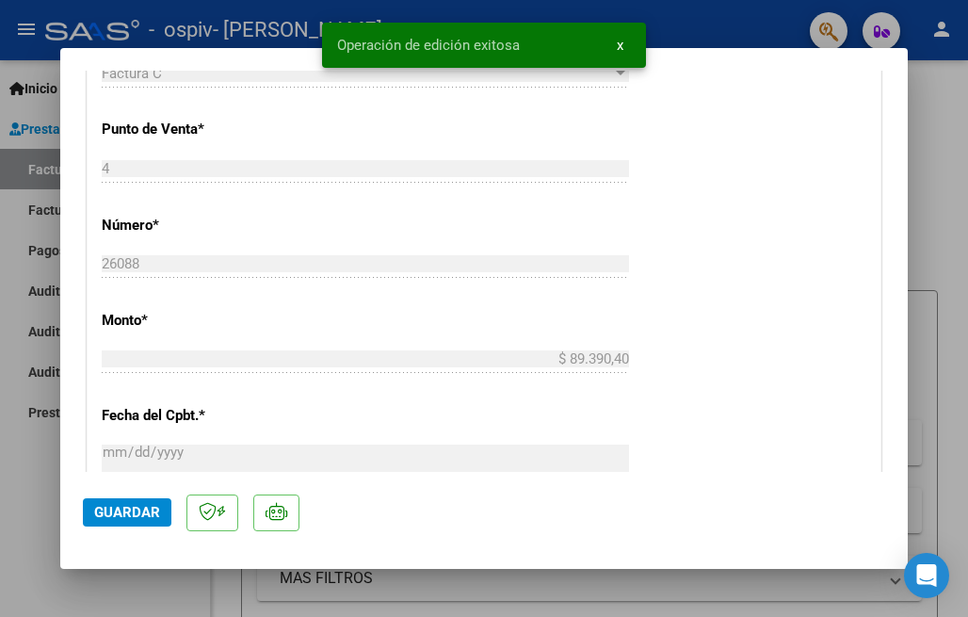
scroll to position [568, 0]
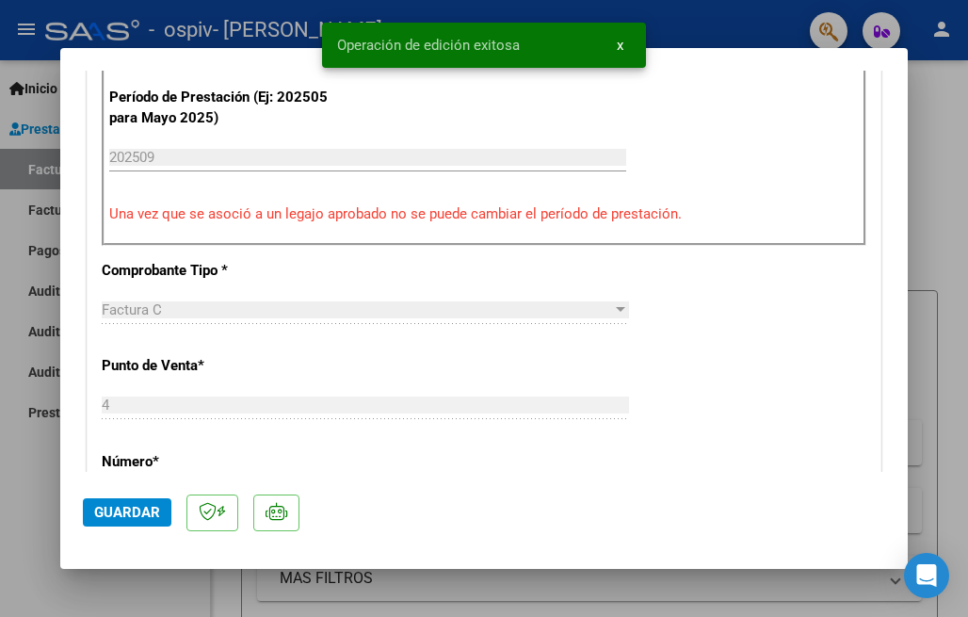
click at [659, 599] on div at bounding box center [484, 308] width 968 height 617
type input "$ 0,00"
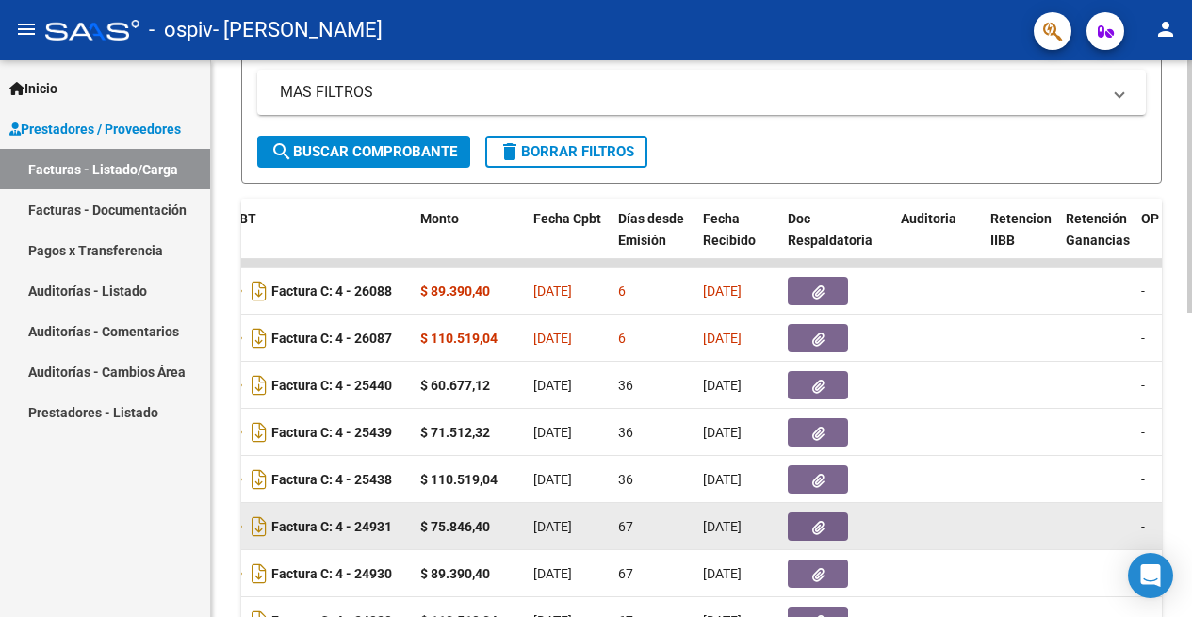
scroll to position [439, 0]
